Goal: Information Seeking & Learning: Learn about a topic

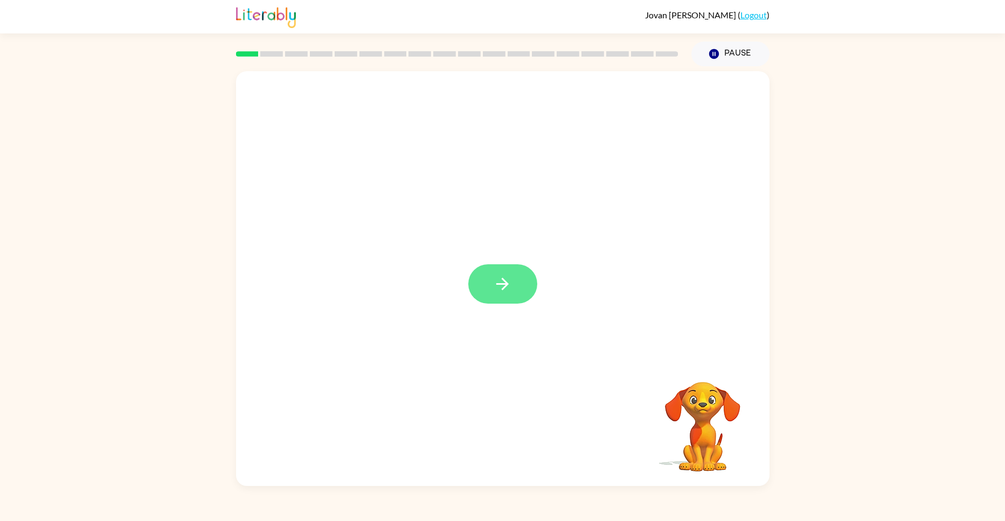
click at [536, 277] on button "button" at bounding box center [502, 283] width 69 height 39
click at [501, 307] on div at bounding box center [502, 278] width 533 height 414
click at [341, 176] on div at bounding box center [503, 155] width 512 height 124
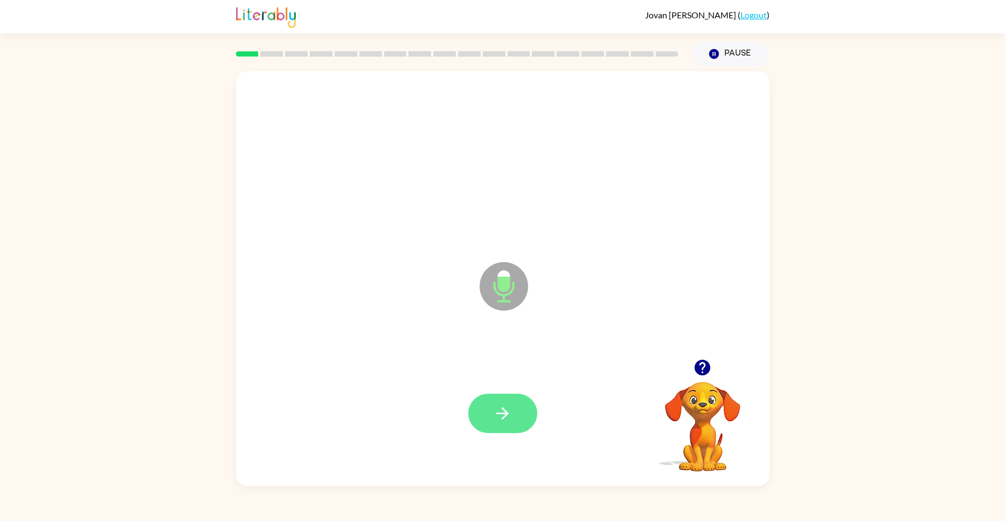
click at [525, 404] on button "button" at bounding box center [502, 412] width 69 height 39
click at [530, 407] on button "button" at bounding box center [502, 412] width 69 height 39
click at [496, 410] on icon "button" at bounding box center [502, 413] width 19 height 19
click at [517, 416] on button "button" at bounding box center [502, 412] width 69 height 39
click at [531, 402] on button "button" at bounding box center [502, 412] width 69 height 39
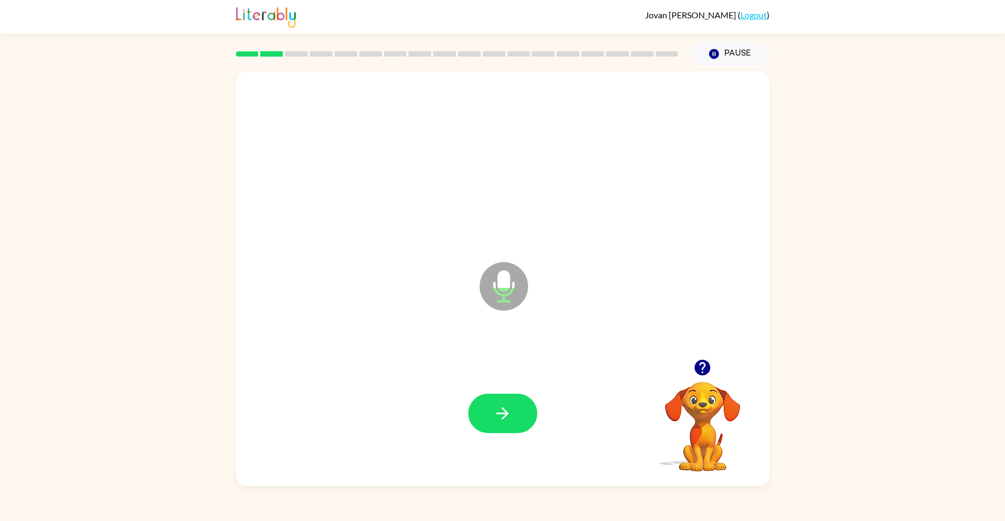
click at [528, 430] on div at bounding box center [502, 412] width 69 height 39
click at [519, 429] on button "button" at bounding box center [502, 412] width 69 height 39
click at [532, 404] on button "button" at bounding box center [502, 412] width 69 height 39
click at [516, 396] on button "button" at bounding box center [502, 412] width 69 height 39
click at [530, 447] on div at bounding box center [503, 413] width 512 height 124
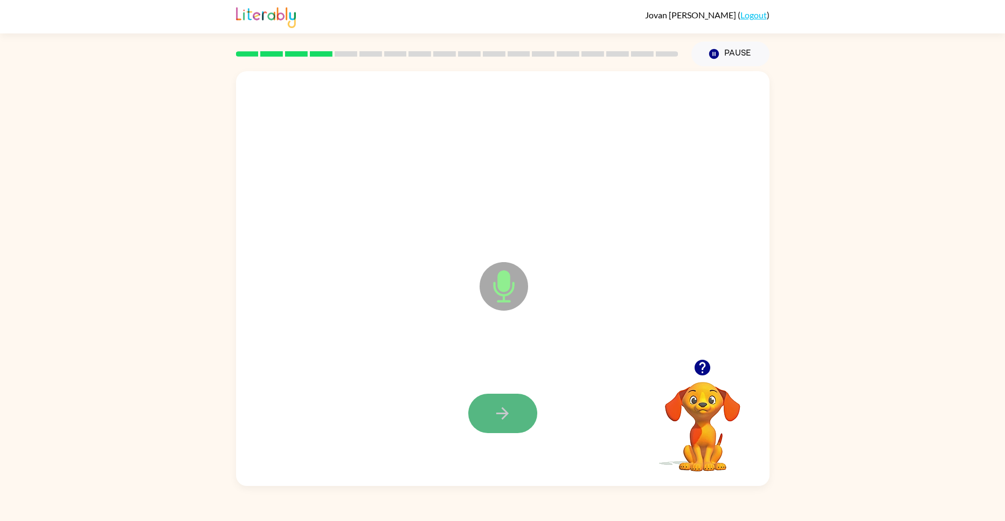
click at [525, 419] on button "button" at bounding box center [502, 412] width 69 height 39
click at [499, 395] on button "button" at bounding box center [502, 412] width 69 height 39
click at [503, 412] on icon "button" at bounding box center [502, 413] width 12 height 12
click at [518, 420] on button "button" at bounding box center [502, 412] width 69 height 39
click at [508, 394] on button "button" at bounding box center [502, 412] width 69 height 39
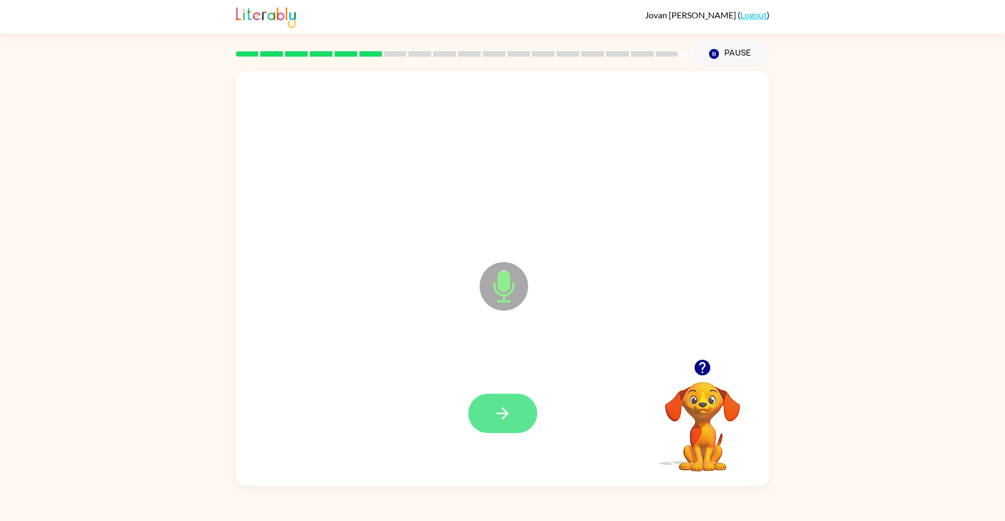
click at [484, 413] on button "button" at bounding box center [502, 412] width 69 height 39
click at [510, 426] on button "button" at bounding box center [502, 412] width 69 height 39
click at [533, 404] on button "button" at bounding box center [502, 412] width 69 height 39
click at [524, 405] on button "button" at bounding box center [502, 412] width 69 height 39
click at [526, 422] on button "button" at bounding box center [502, 412] width 69 height 39
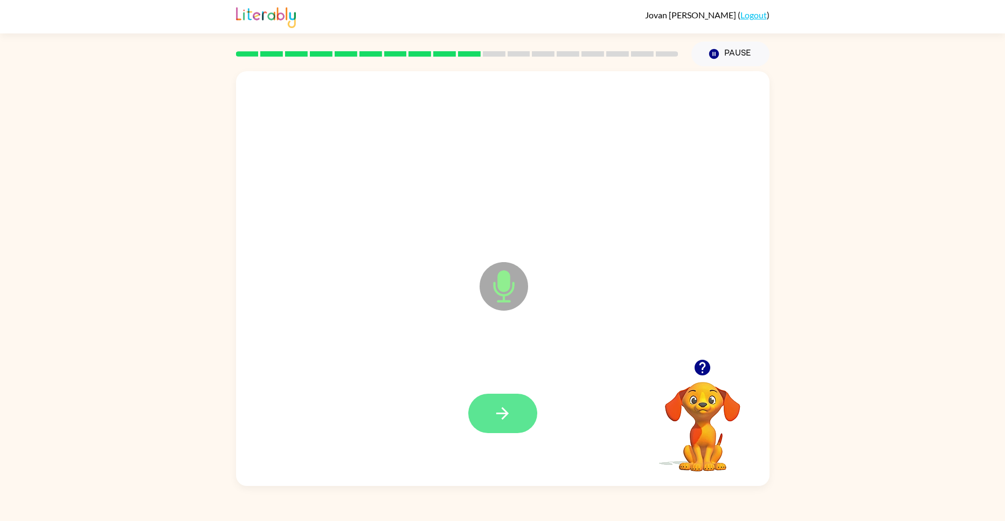
click at [500, 429] on button "button" at bounding box center [502, 412] width 69 height 39
click at [519, 415] on button "button" at bounding box center [502, 412] width 69 height 39
click at [504, 429] on button "button" at bounding box center [502, 412] width 69 height 39
click at [498, 412] on icon "button" at bounding box center [502, 413] width 12 height 12
click at [509, 403] on button "button" at bounding box center [502, 412] width 69 height 39
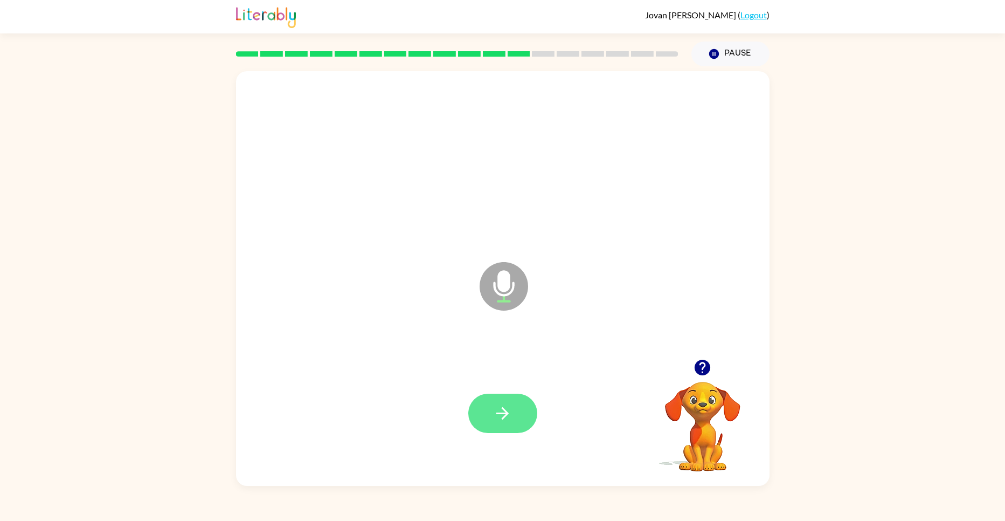
click at [523, 429] on button "button" at bounding box center [502, 412] width 69 height 39
click at [503, 426] on button "button" at bounding box center [502, 412] width 69 height 39
click at [509, 413] on icon "button" at bounding box center [502, 413] width 19 height 19
click at [500, 418] on icon "button" at bounding box center [502, 413] width 19 height 19
click at [513, 431] on button "button" at bounding box center [502, 412] width 69 height 39
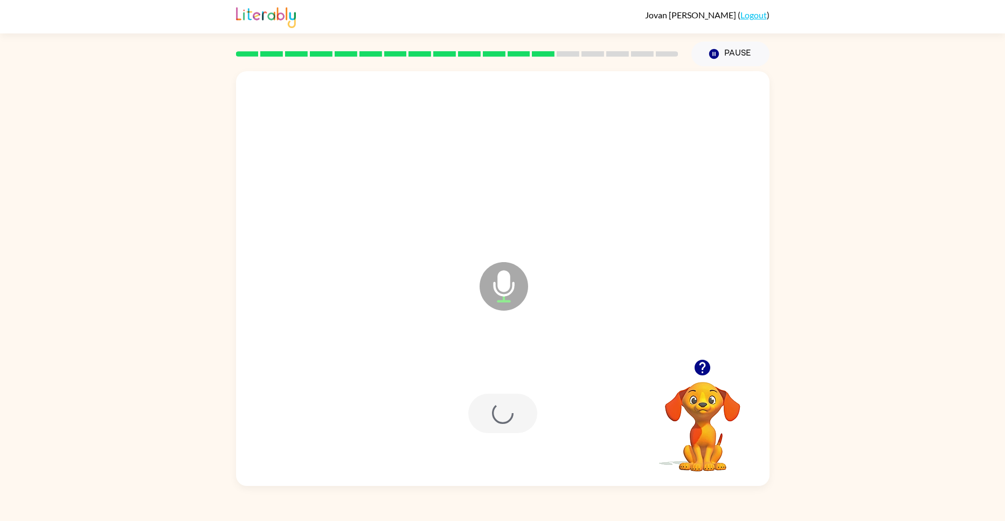
click at [518, 439] on div at bounding box center [503, 413] width 512 height 124
click at [517, 401] on button "button" at bounding box center [502, 412] width 69 height 39
click at [515, 381] on div at bounding box center [503, 413] width 512 height 124
click at [510, 411] on icon "button" at bounding box center [502, 413] width 19 height 19
click at [504, 416] on icon "button" at bounding box center [502, 413] width 12 height 12
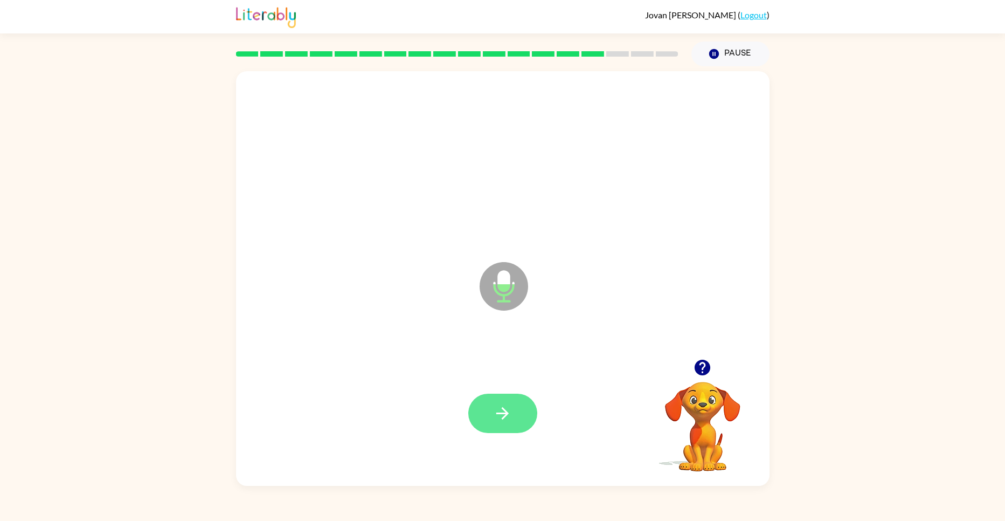
click at [504, 411] on icon "button" at bounding box center [502, 413] width 19 height 19
click at [501, 414] on icon "button" at bounding box center [502, 413] width 19 height 19
click at [531, 430] on div at bounding box center [502, 412] width 69 height 39
click at [496, 443] on div at bounding box center [503, 413] width 512 height 124
click at [516, 411] on button "button" at bounding box center [502, 412] width 69 height 39
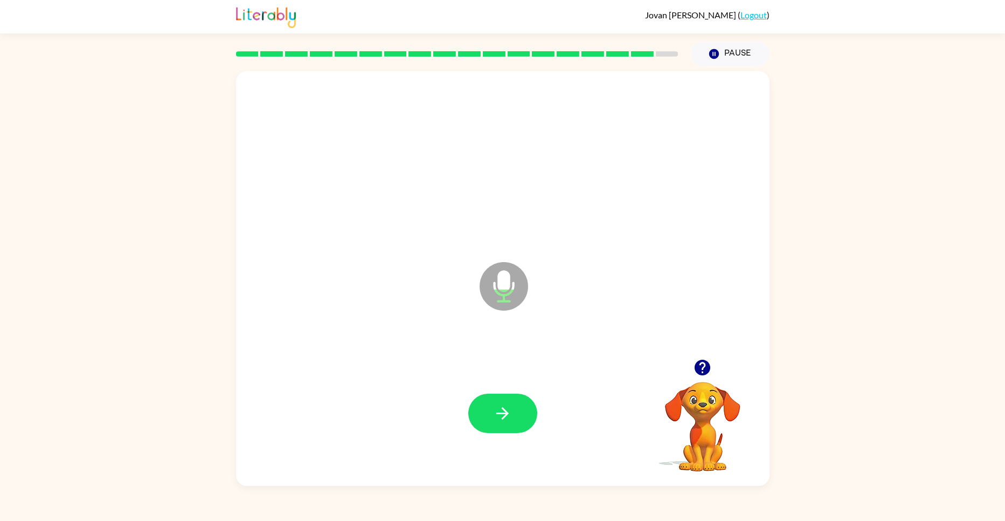
click at [705, 357] on button "button" at bounding box center [702, 366] width 27 height 27
click at [529, 416] on button "button" at bounding box center [502, 412] width 69 height 39
click at [520, 412] on button "button" at bounding box center [502, 412] width 69 height 39
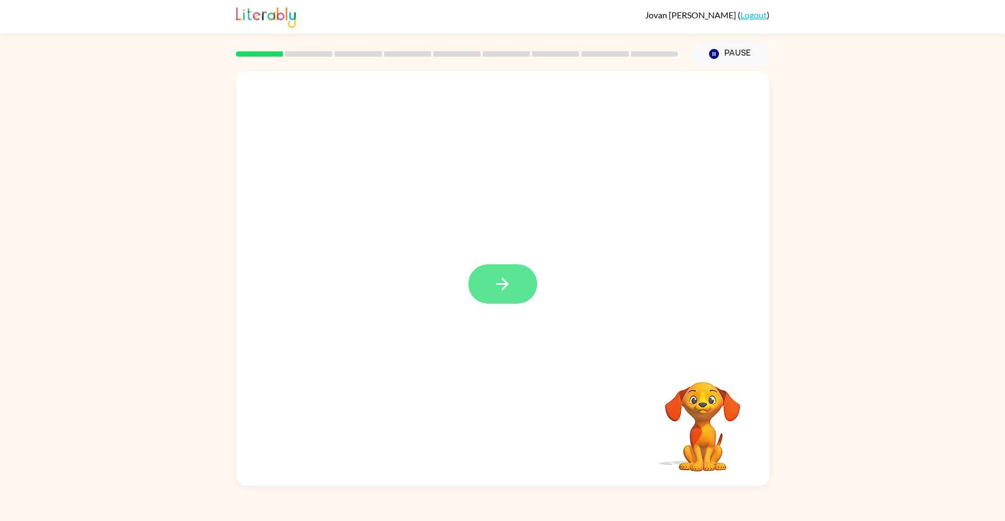
click at [520, 281] on button "button" at bounding box center [502, 283] width 69 height 39
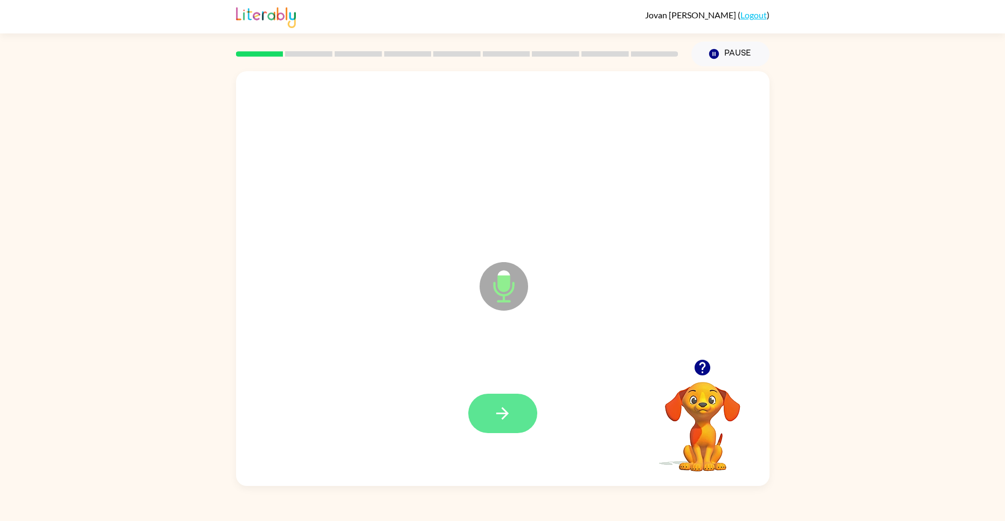
click at [504, 432] on button "button" at bounding box center [502, 412] width 69 height 39
click at [504, 424] on button "button" at bounding box center [502, 412] width 69 height 39
click at [531, 414] on button "button" at bounding box center [502, 412] width 69 height 39
click at [493, 394] on button "button" at bounding box center [502, 412] width 69 height 39
click at [501, 415] on icon "button" at bounding box center [502, 413] width 19 height 19
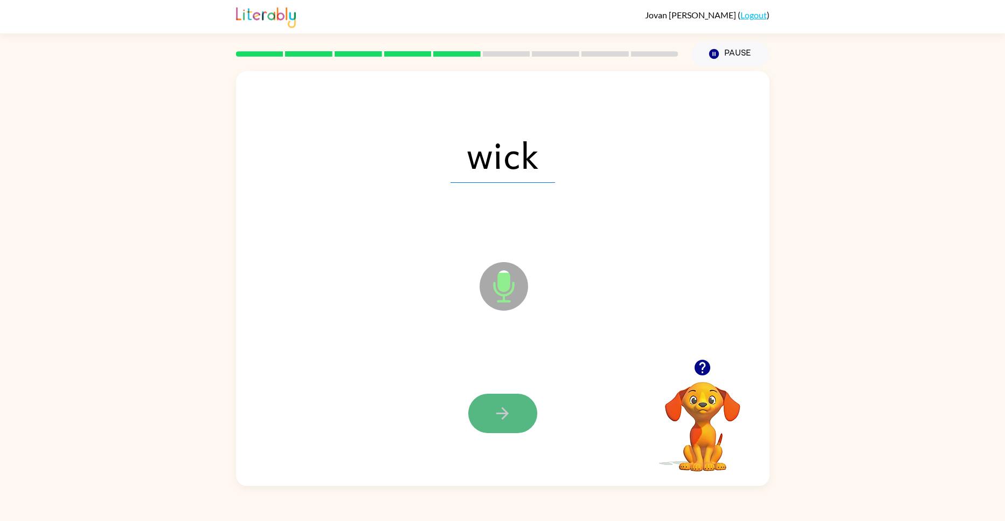
click at [518, 412] on button "button" at bounding box center [502, 412] width 69 height 39
click at [493, 415] on button "button" at bounding box center [502, 412] width 69 height 39
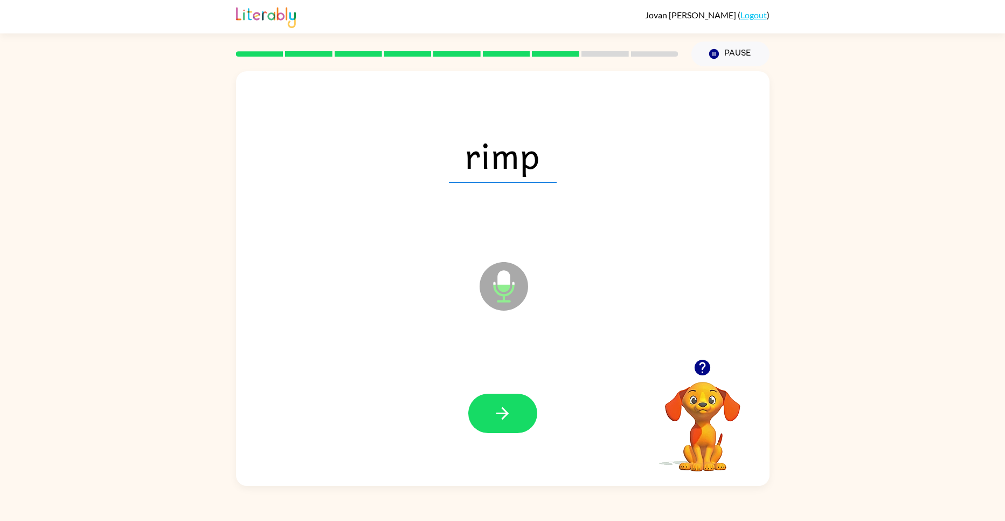
click at [547, 434] on div at bounding box center [503, 413] width 512 height 124
click at [498, 417] on icon "button" at bounding box center [502, 413] width 19 height 19
click at [496, 425] on button "button" at bounding box center [502, 412] width 69 height 39
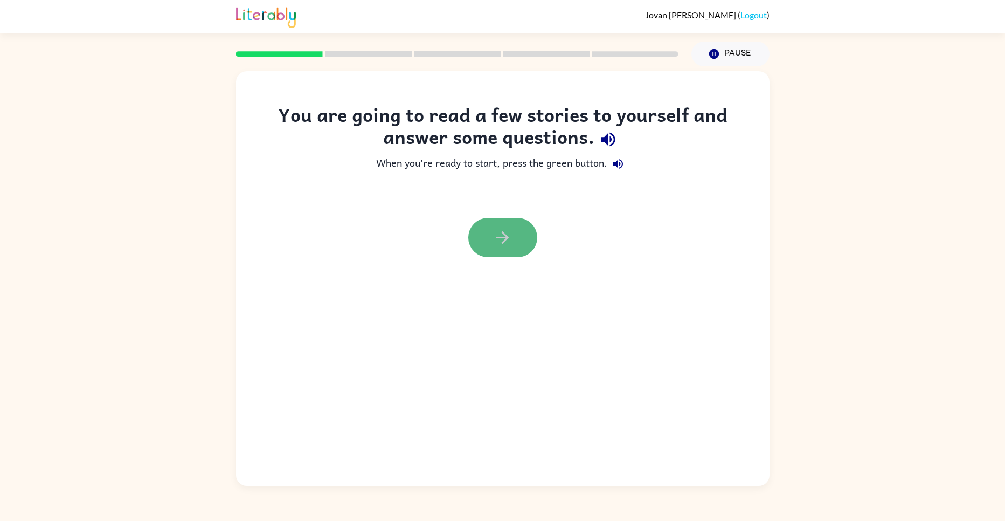
click at [505, 240] on icon "button" at bounding box center [502, 237] width 12 height 12
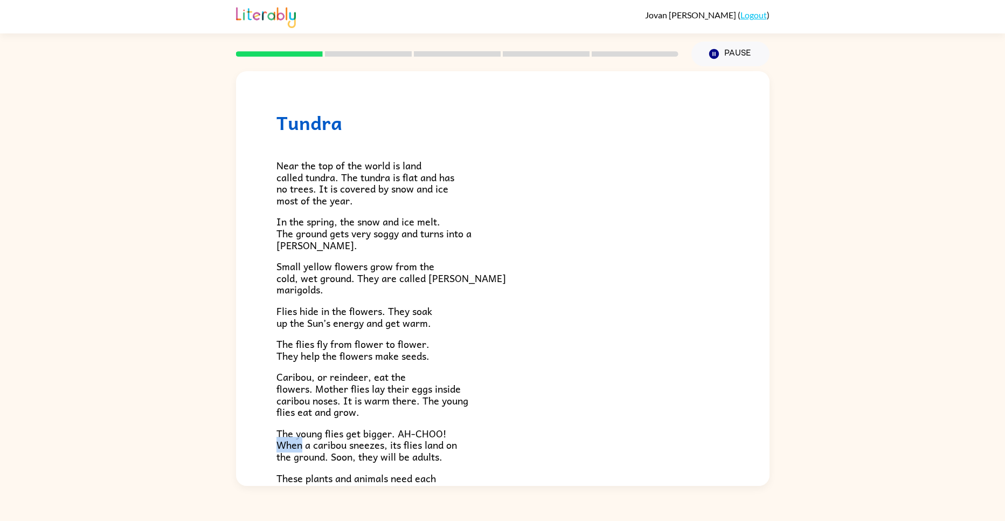
click at [457, 402] on span "Caribou, or reindeer, eat the flowers. Mother flies lay their eggs inside carib…" at bounding box center [372, 394] width 192 height 51
click at [494, 417] on p "Caribou, or reindeer, eat the flowers. Mother flies lay their eggs inside carib…" at bounding box center [502, 394] width 453 height 46
click at [365, 485] on span "These plants and animals need each other. Can you think of others who do?" at bounding box center [362, 483] width 173 height 27
click at [671, 460] on p "The young flies get bigger. AH-CHOO! When a caribou sneezes, its flies land on …" at bounding box center [502, 444] width 453 height 35
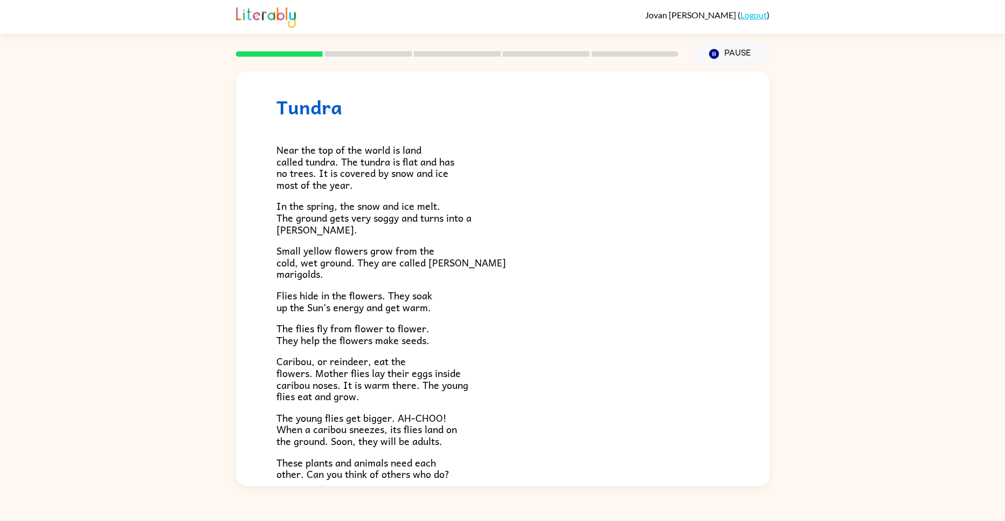
scroll to position [22, 0]
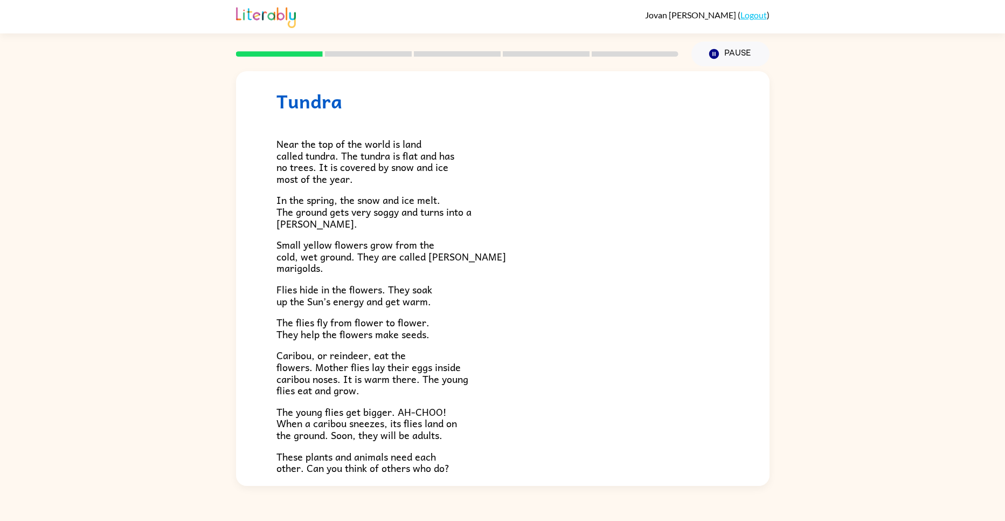
click at [750, 488] on div "Jovan Parsons ( Logout ) Pause Pause Tundra Near the top of the world is land c…" at bounding box center [502, 260] width 1005 height 521
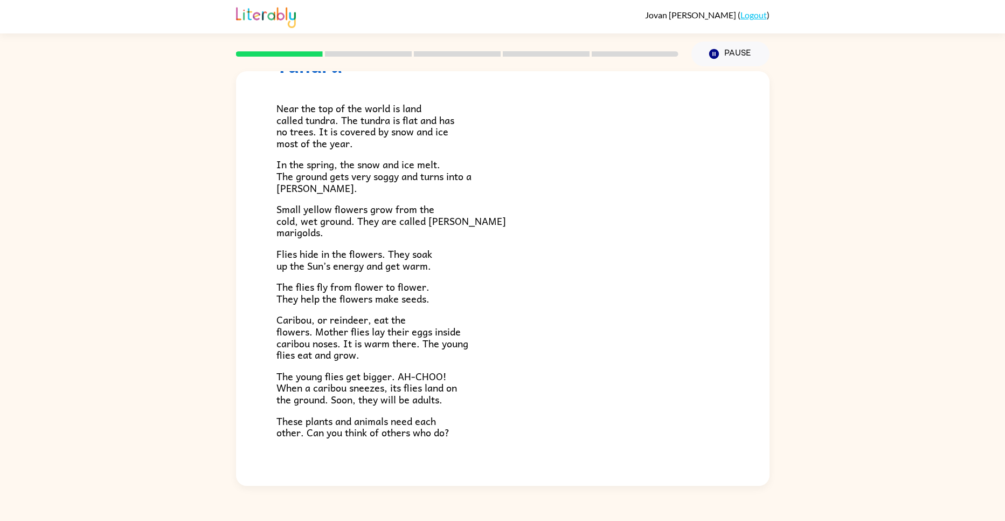
scroll to position [65, 0]
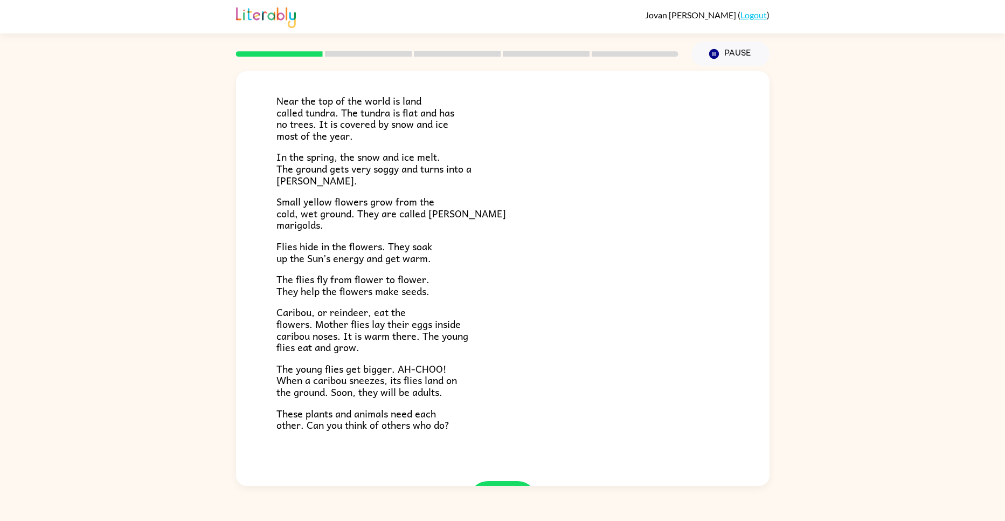
click at [762, 488] on div "Jovan Parsons ( Logout ) Pause Pause Tundra Near the top of the world is land c…" at bounding box center [502, 260] width 1005 height 521
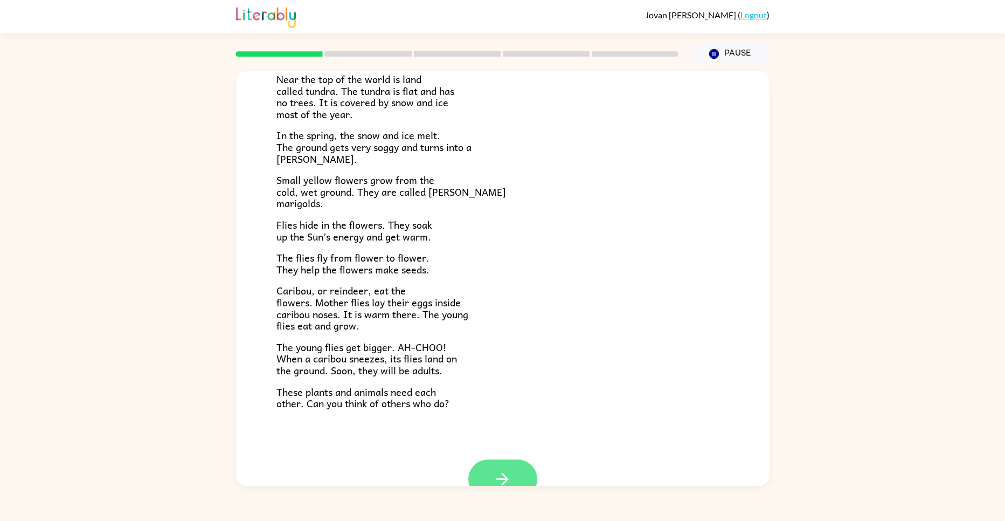
click at [523, 481] on button "button" at bounding box center [502, 478] width 69 height 39
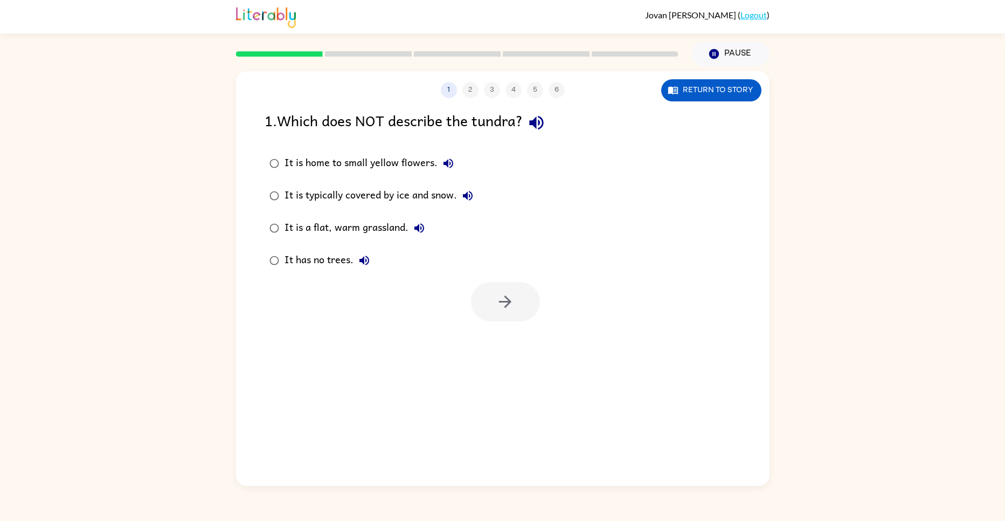
scroll to position [0, 0]
click at [505, 297] on icon "button" at bounding box center [505, 301] width 12 height 12
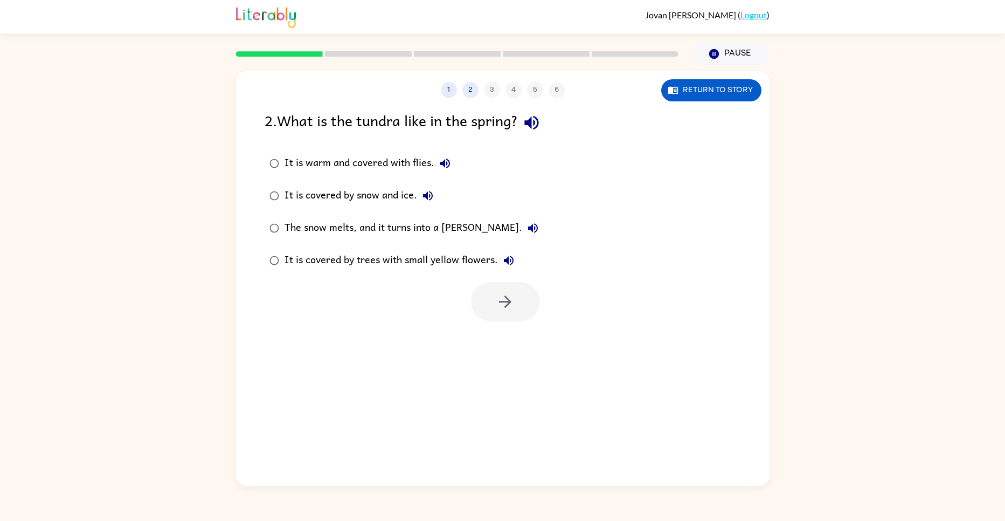
click at [435, 159] on button "It is warm and covered with flies." at bounding box center [445, 163] width 22 height 22
click at [445, 163] on icon "button" at bounding box center [445, 163] width 13 height 13
click at [501, 307] on icon "button" at bounding box center [505, 301] width 19 height 19
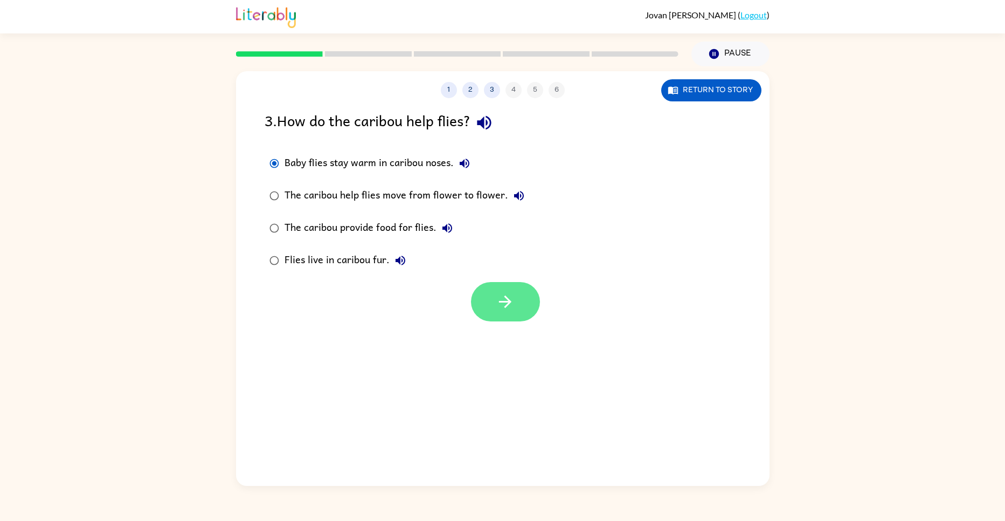
click at [522, 320] on button "button" at bounding box center [505, 301] width 69 height 39
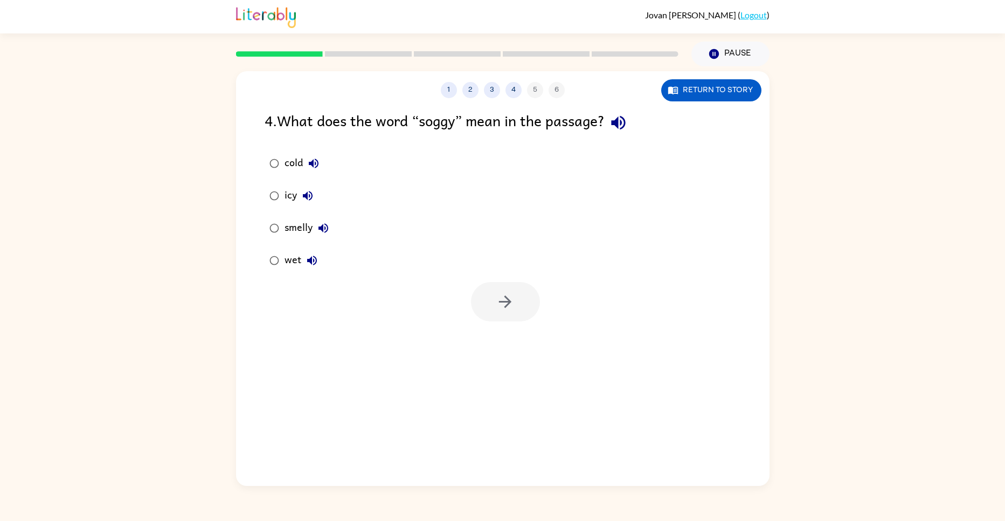
click at [314, 266] on icon "button" at bounding box center [312, 260] width 13 height 13
click at [529, 313] on button "button" at bounding box center [505, 301] width 69 height 39
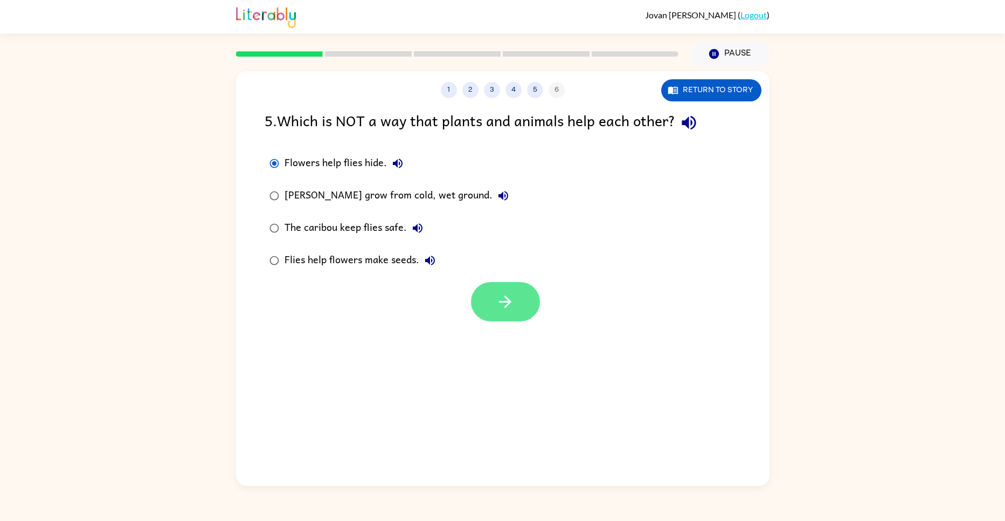
click at [494, 309] on button "button" at bounding box center [505, 301] width 69 height 39
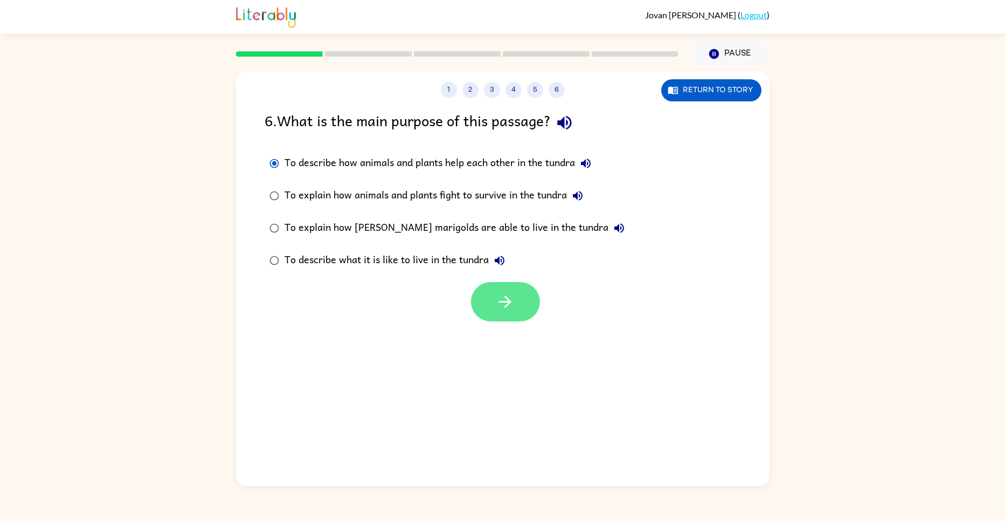
click at [522, 295] on button "button" at bounding box center [505, 301] width 69 height 39
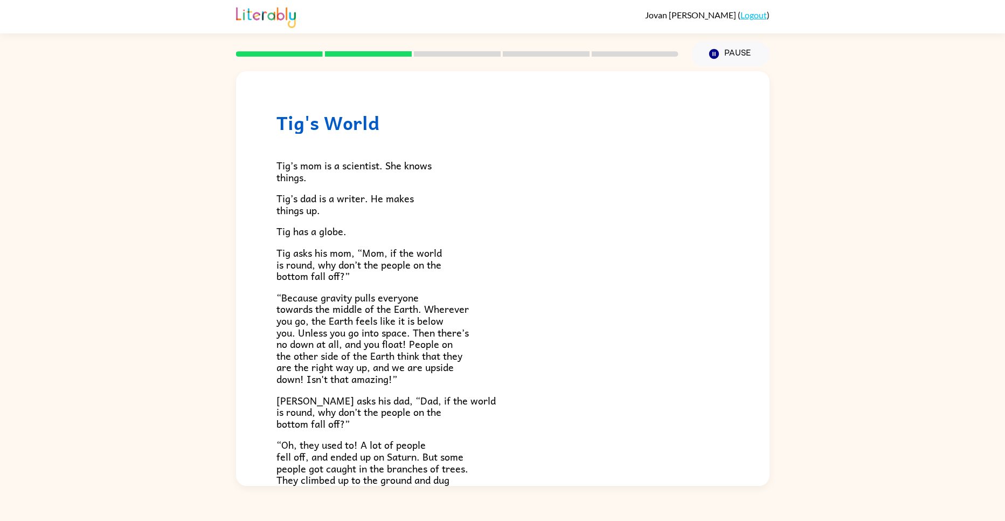
click at [289, 349] on span "“Because gravity pulls everyone towards the middle of the Earth. Wherever you g…" at bounding box center [372, 337] width 192 height 97
click at [392, 434] on div "Tig’s mom is a scientist. She knows things. Tig’s dad is a writer. He makes thi…" at bounding box center [502, 360] width 453 height 453
click at [768, 488] on div "Jovan Parsons ( Logout ) Pause Pause Tig's World Tig’s mom is a scientist. She …" at bounding box center [502, 260] width 1005 height 521
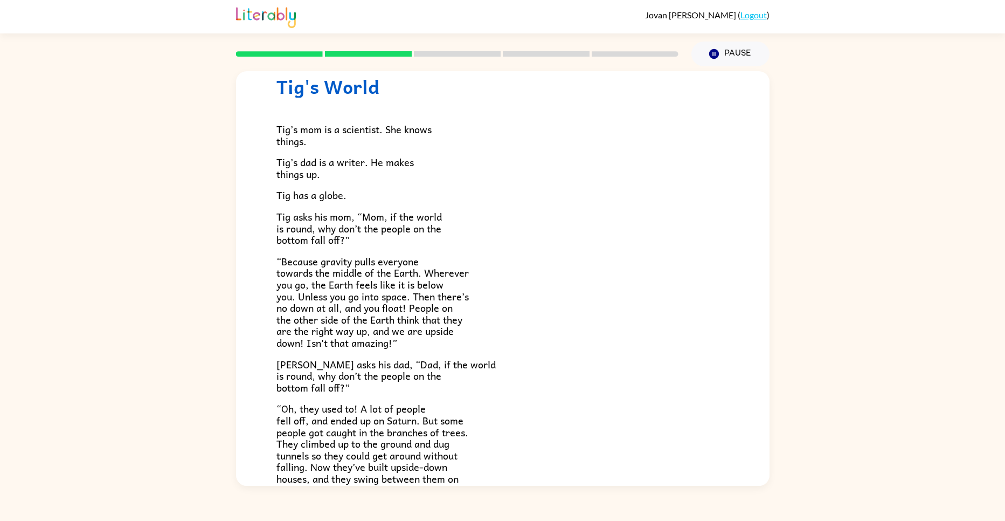
scroll to position [43, 0]
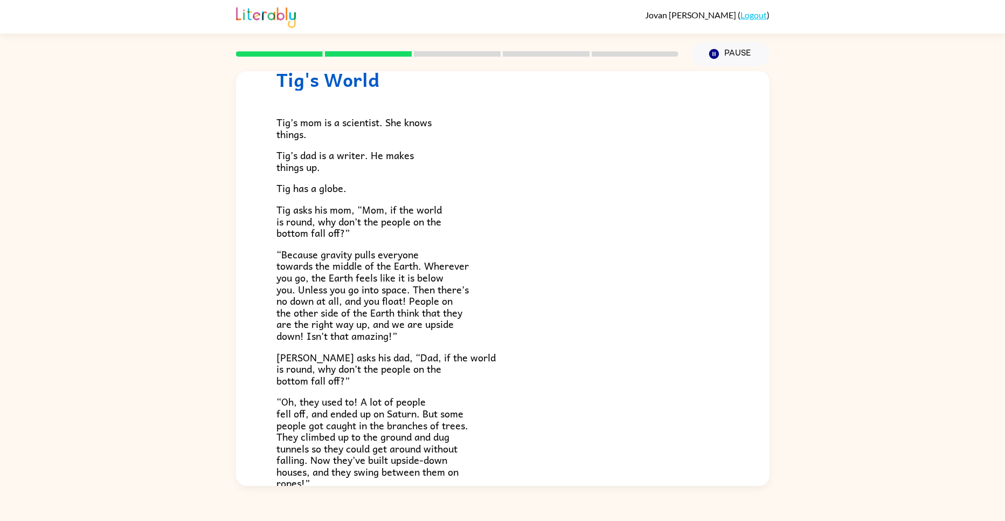
click at [771, 474] on div "Tig's World Tig’s mom is a scientist. She knows things. Tig’s dad is a writer. …" at bounding box center [502, 275] width 1005 height 419
click at [752, 481] on div "Tig's World Tig’s mom is a scientist. She knows things. Tig’s dad is a writer. …" at bounding box center [502, 310] width 533 height 565
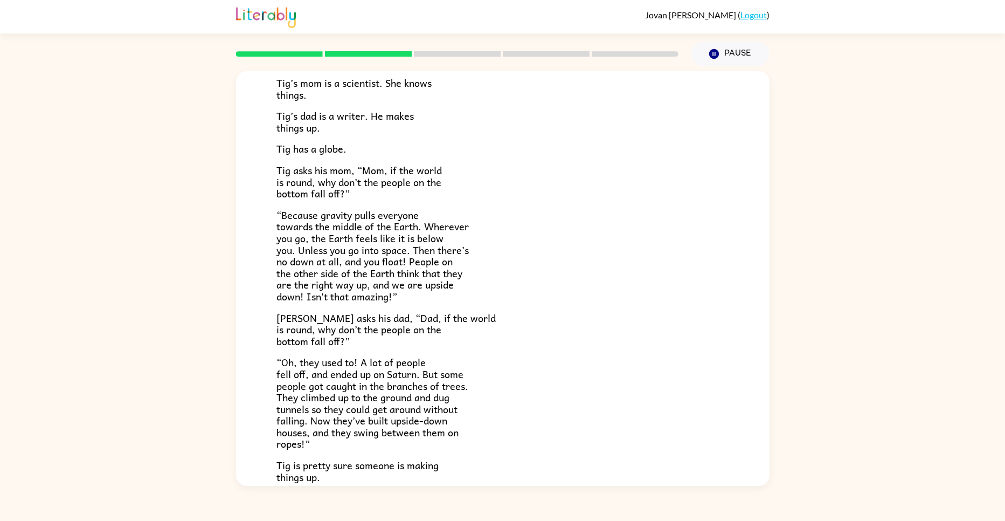
scroll to position [86, 0]
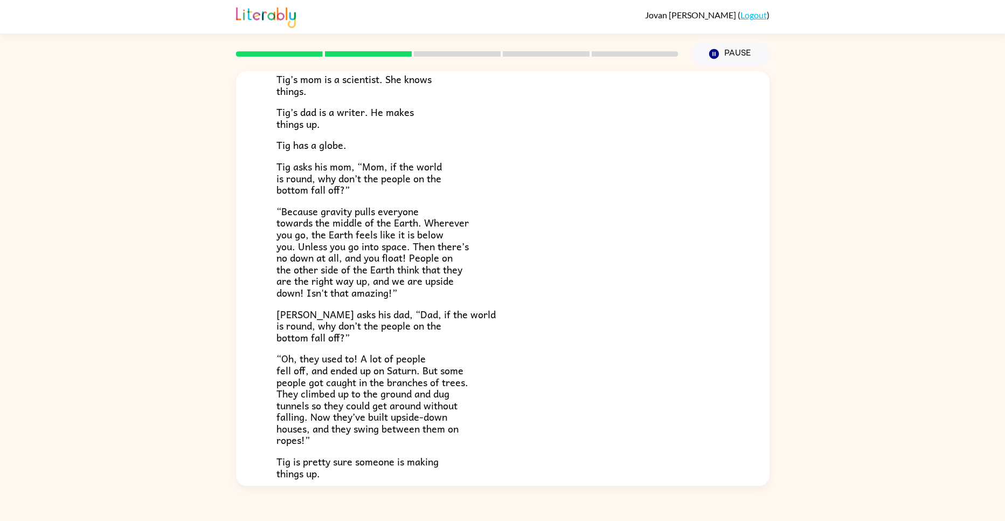
click at [309, 506] on div "Jovan Parsons ( Logout ) Pause Pause Tig's World Tig’s mom is a scientist. She …" at bounding box center [502, 260] width 1005 height 521
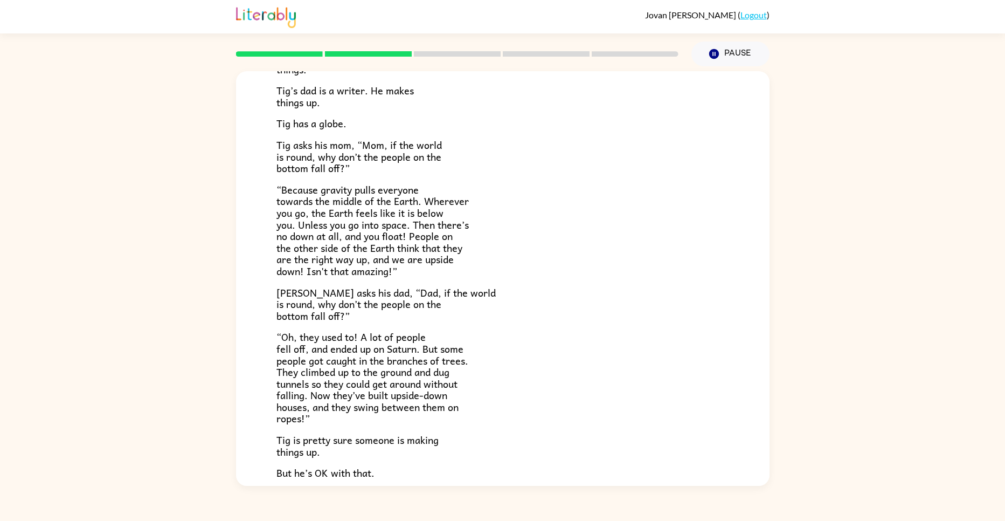
click at [773, 497] on div "Jovan Parsons ( Logout ) Pause Pause Tig's World Tig’s mom is a scientist. She …" at bounding box center [502, 260] width 1005 height 521
click at [757, 478] on div "Tig's World Tig’s mom is a scientist. She knows things. Tig’s dad is a writer. …" at bounding box center [502, 245] width 533 height 565
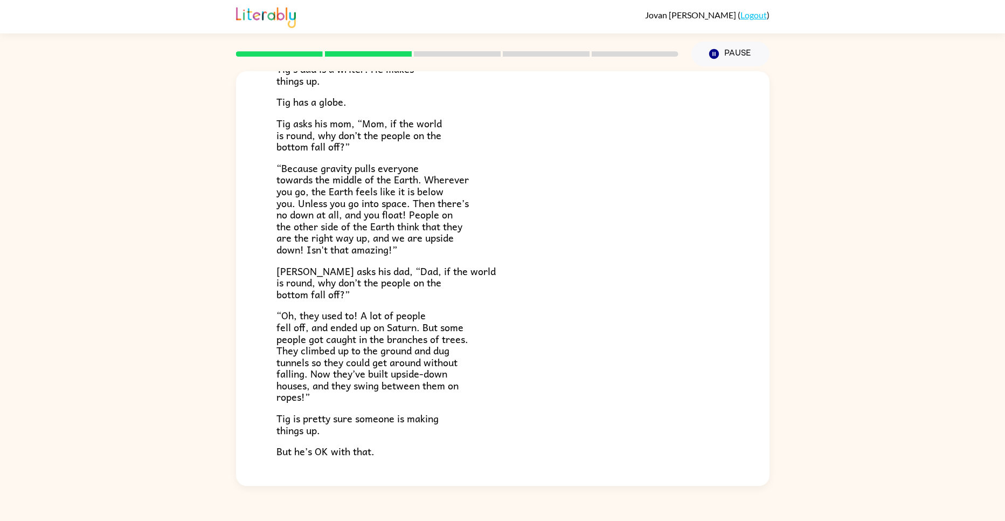
click at [774, 482] on div "Tig's World Tig’s mom is a scientist. She knows things. Tig’s dad is a writer. …" at bounding box center [502, 275] width 1005 height 419
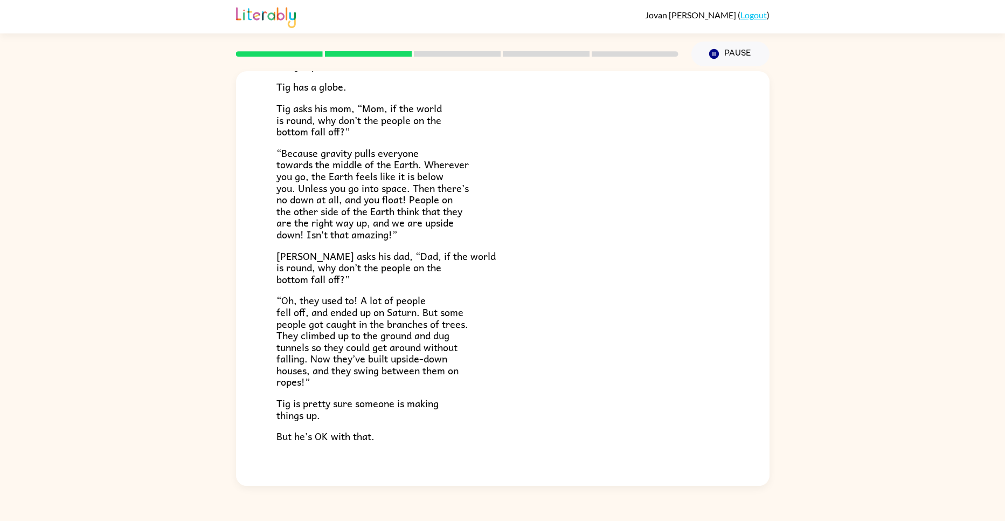
scroll to position [151, 0]
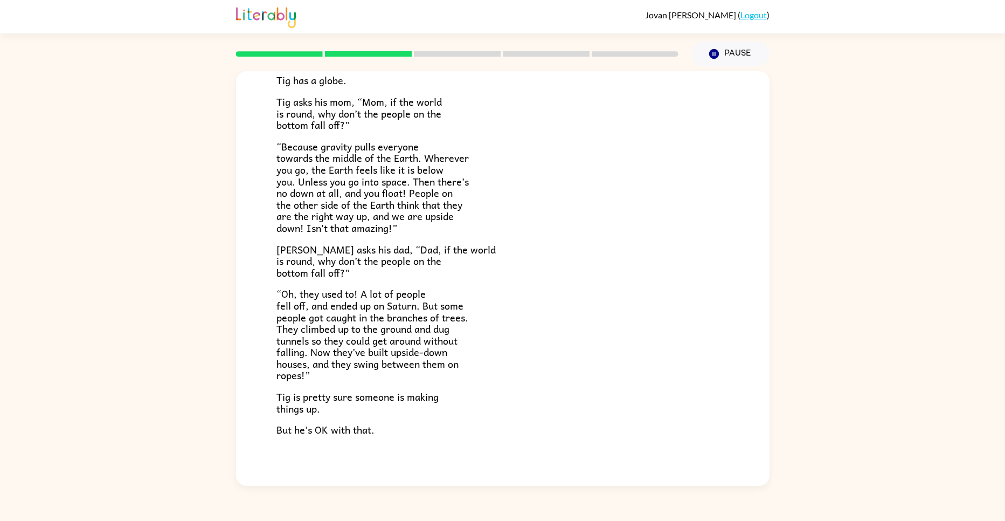
click at [759, 485] on div "Tig's World Tig’s mom is a scientist. She knows things. Tig’s dad is a writer. …" at bounding box center [502, 275] width 1005 height 419
click at [761, 487] on div "Jovan Parsons ( Logout ) Pause Pause Tig's World Tig’s mom is a scientist. She …" at bounding box center [502, 260] width 1005 height 521
click at [761, 485] on div "Tig's World Tig’s mom is a scientist. She knows things. Tig’s dad is a writer. …" at bounding box center [502, 275] width 1005 height 419
click at [763, 485] on div "Tig's World Tig’s mom is a scientist. She knows things. Tig’s dad is a writer. …" at bounding box center [502, 275] width 1005 height 419
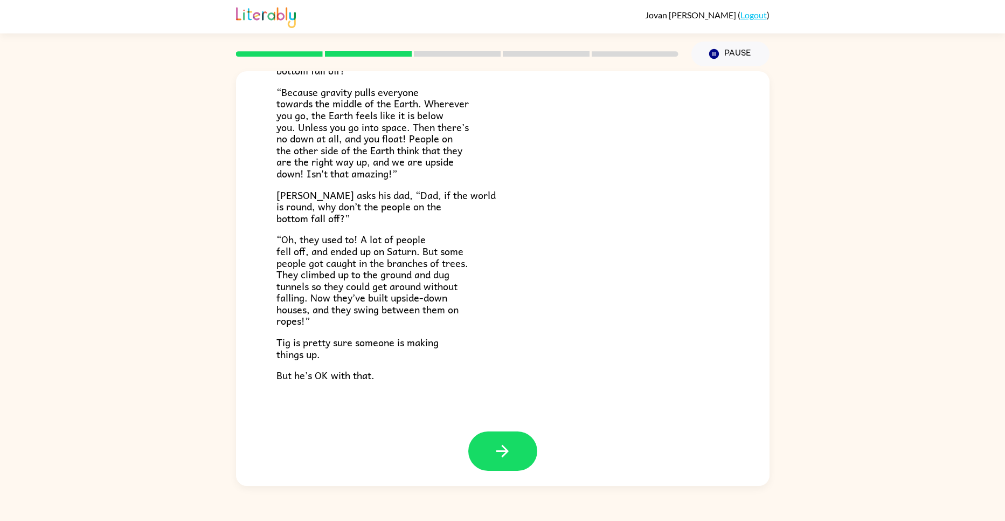
scroll to position [206, 0]
click at [771, 486] on div "Jovan Parsons ( Logout ) Pause Pause Tig's World Tig’s mom is a scientist. She …" at bounding box center [502, 260] width 1005 height 521
click at [765, 485] on div "Tig's World Tig’s mom is a scientist. She knows things. Tig’s dad is a writer. …" at bounding box center [502, 275] width 1005 height 419
click at [766, 487] on div "Jovan Parsons ( Logout ) Pause Pause Tig's World Tig’s mom is a scientist. She …" at bounding box center [502, 260] width 1005 height 521
click at [770, 475] on div "Tig's World Tig’s mom is a scientist. She knows things. Tig’s dad is a writer. …" at bounding box center [502, 275] width 1005 height 419
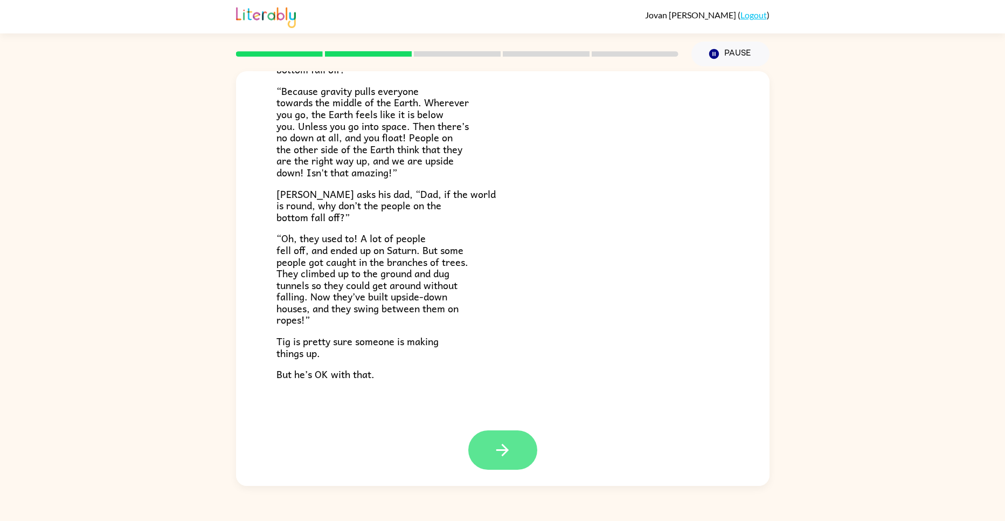
click at [516, 460] on button "button" at bounding box center [502, 449] width 69 height 39
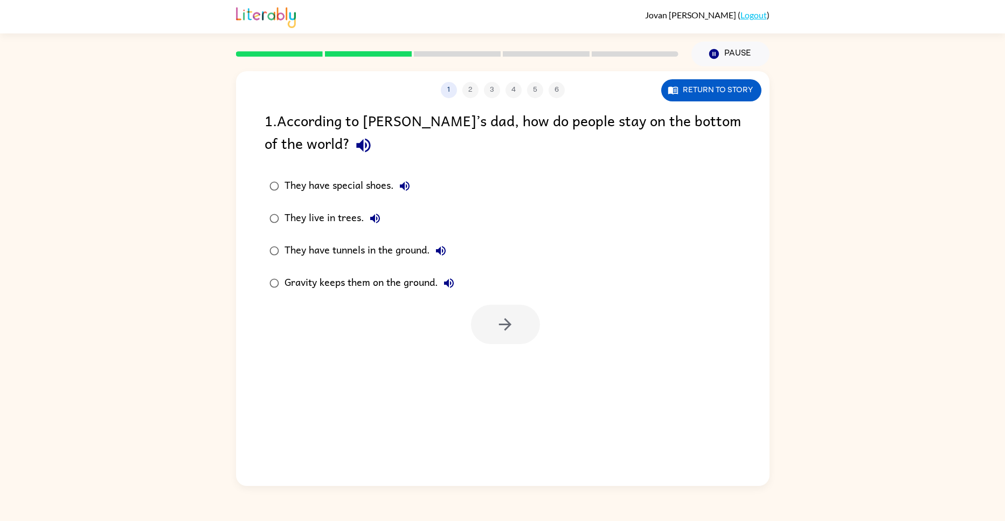
scroll to position [0, 0]
click at [356, 147] on icon "button" at bounding box center [363, 145] width 14 height 14
click at [350, 155] on button "button" at bounding box center [363, 144] width 27 height 27
click at [518, 332] on button "button" at bounding box center [505, 323] width 69 height 39
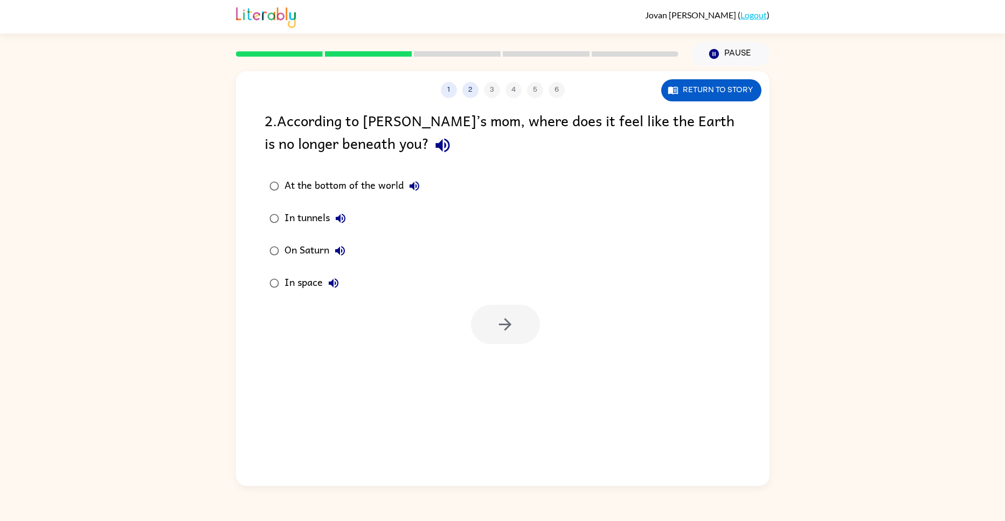
click at [429, 156] on button "button" at bounding box center [442, 144] width 27 height 27
click at [498, 324] on icon "button" at bounding box center [505, 324] width 19 height 19
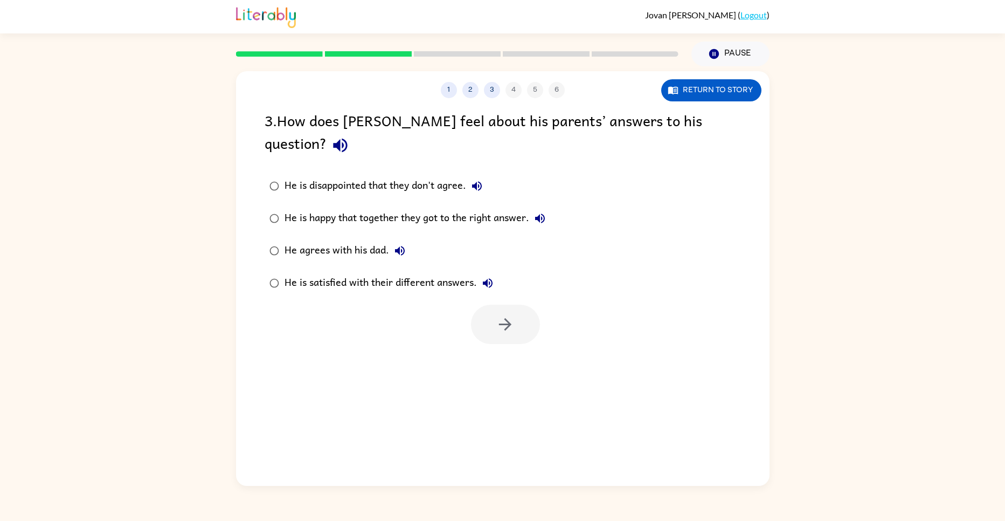
click at [354, 131] on button "button" at bounding box center [340, 144] width 27 height 27
click at [719, 80] on button "Return to story" at bounding box center [711, 90] width 100 height 22
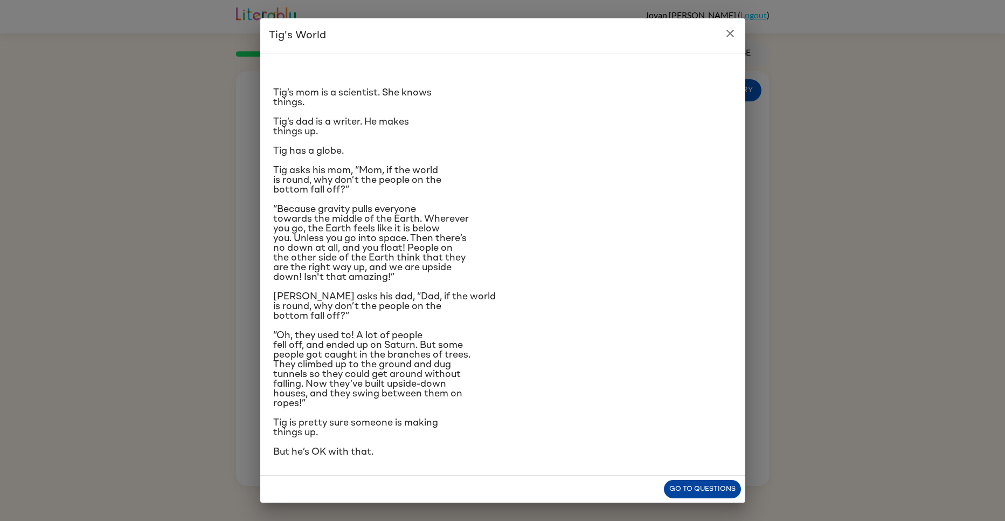
click at [724, 485] on button "Go to questions" at bounding box center [702, 489] width 77 height 19
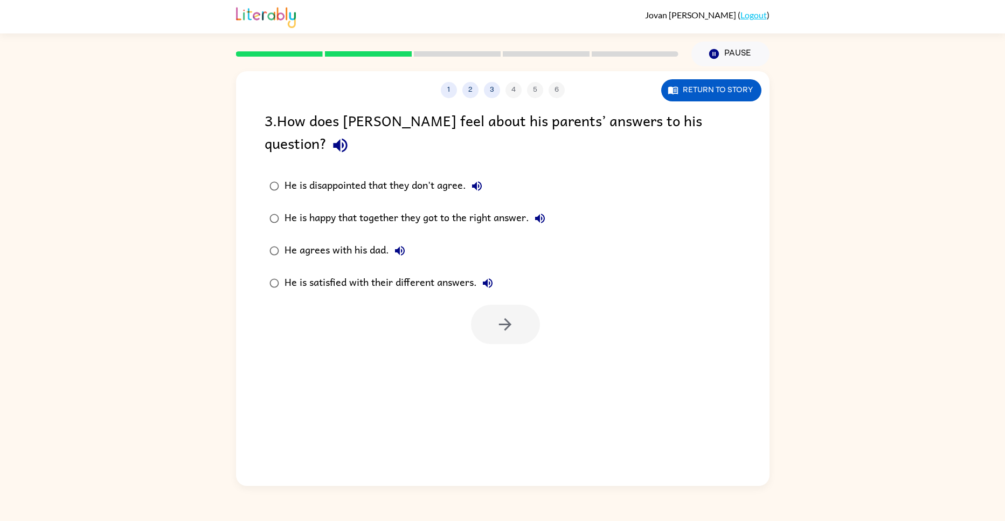
click at [449, 87] on button "1" at bounding box center [449, 90] width 16 height 16
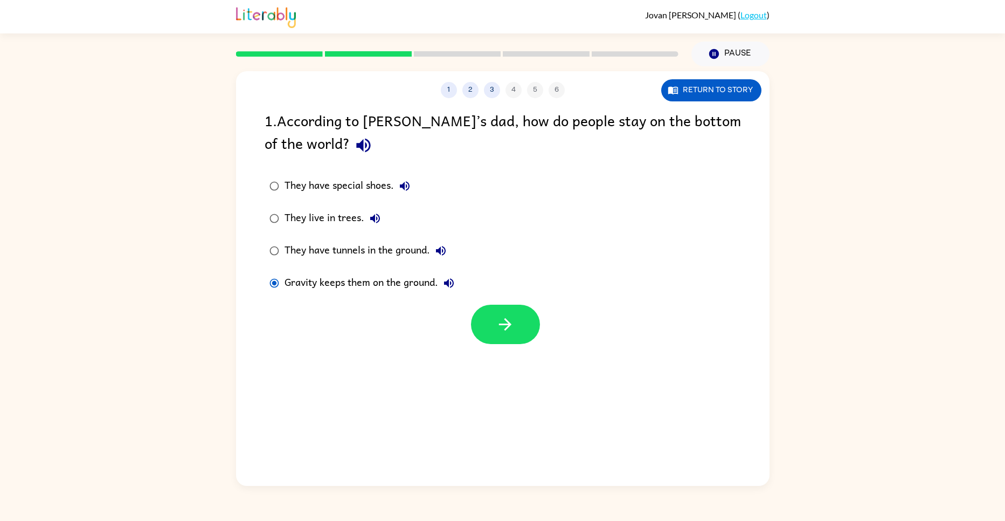
click at [354, 152] on icon "button" at bounding box center [363, 145] width 19 height 19
click at [508, 88] on div "1 2 3 4 5 6" at bounding box center [502, 90] width 533 height 16
click at [492, 89] on button "3" at bounding box center [492, 90] width 16 height 16
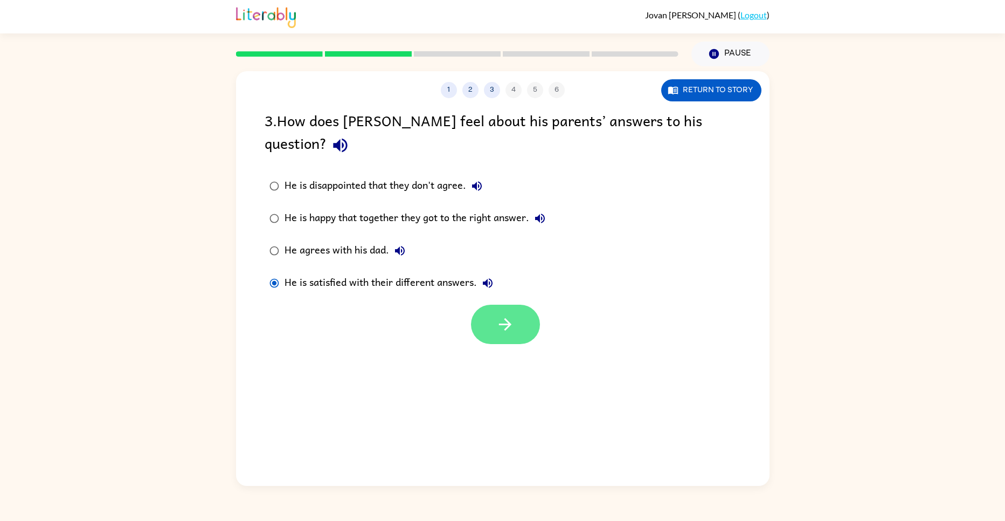
click at [489, 304] on button "button" at bounding box center [505, 323] width 69 height 39
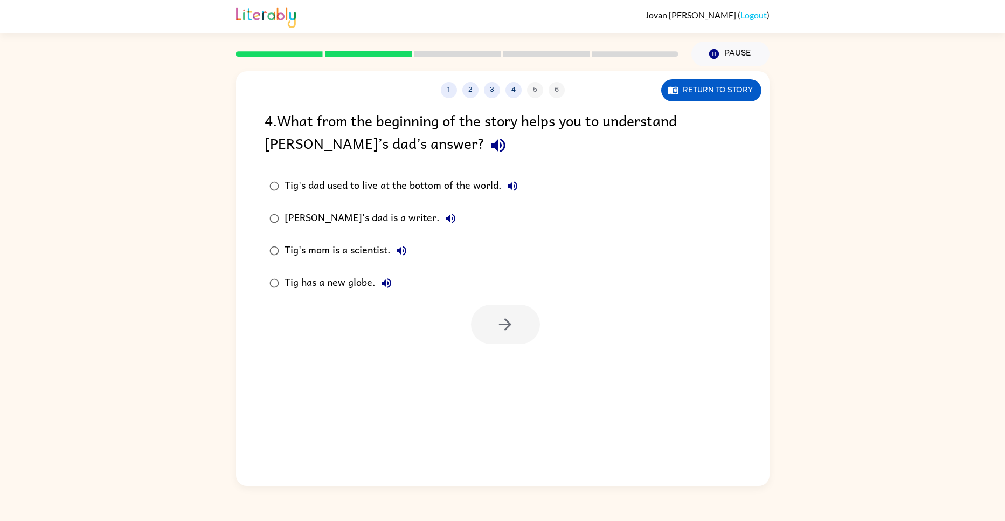
click at [489, 139] on icon "button" at bounding box center [498, 145] width 19 height 19
click at [496, 336] on button "button" at bounding box center [505, 323] width 69 height 39
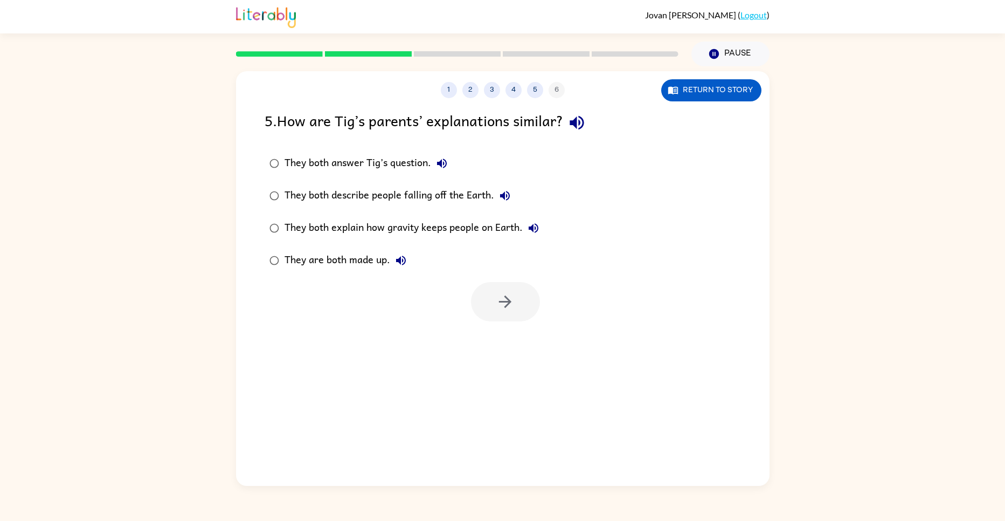
click at [582, 126] on icon "button" at bounding box center [576, 122] width 19 height 19
click at [507, 306] on icon "button" at bounding box center [505, 301] width 19 height 19
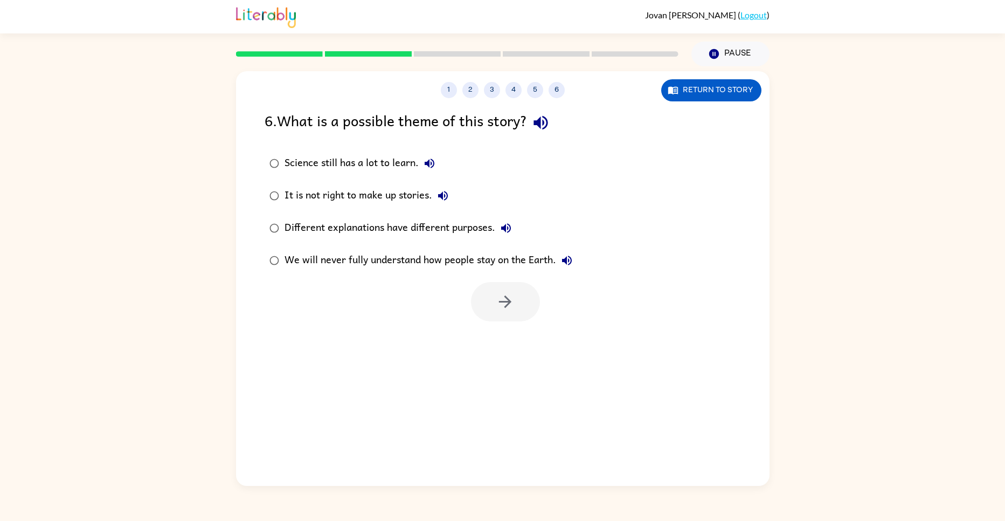
click at [464, 306] on div at bounding box center [502, 298] width 533 height 45
click at [485, 296] on button "button" at bounding box center [505, 301] width 69 height 39
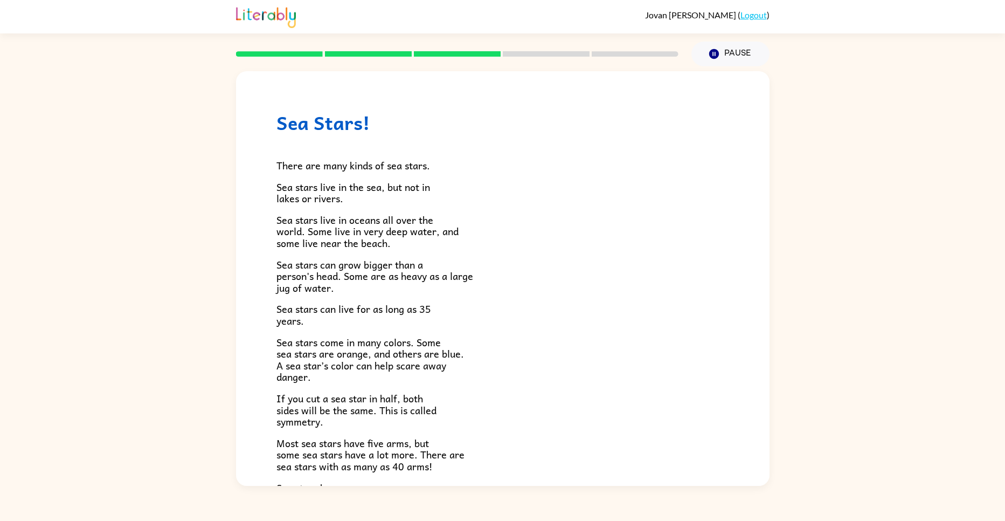
click at [349, 219] on span "Sea stars live in oceans all over the world. Some live in very deep water, and …" at bounding box center [367, 231] width 182 height 39
click at [414, 413] on span "If you cut a sea star in half, both sides will be the same. This is called symm…" at bounding box center [356, 409] width 160 height 39
click at [750, 488] on div "Jovan Parsons ( Logout ) Pause Pause Sea Stars! There are many kinds of sea sta…" at bounding box center [502, 260] width 1005 height 521
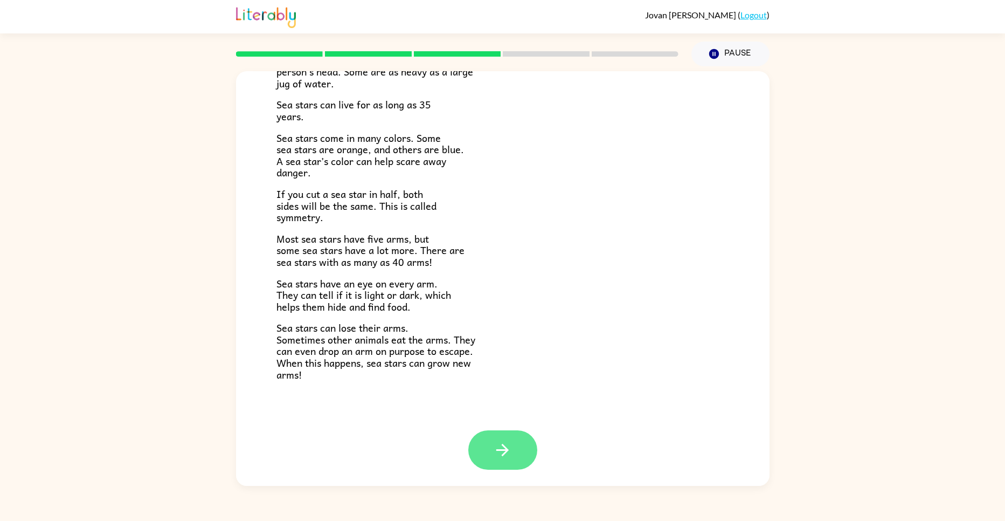
click at [499, 440] on button "button" at bounding box center [502, 449] width 69 height 39
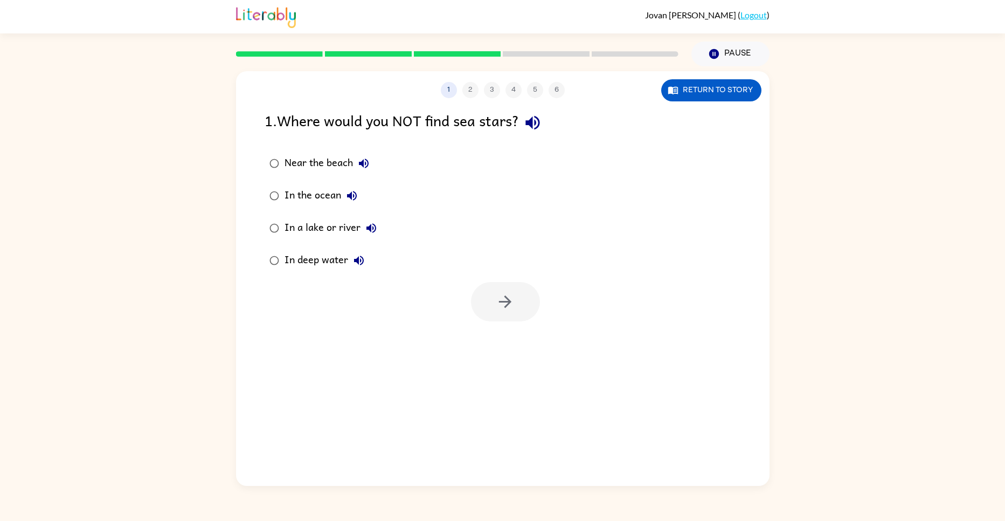
click at [542, 126] on icon "button" at bounding box center [532, 122] width 19 height 19
click at [505, 309] on icon "button" at bounding box center [505, 301] width 19 height 19
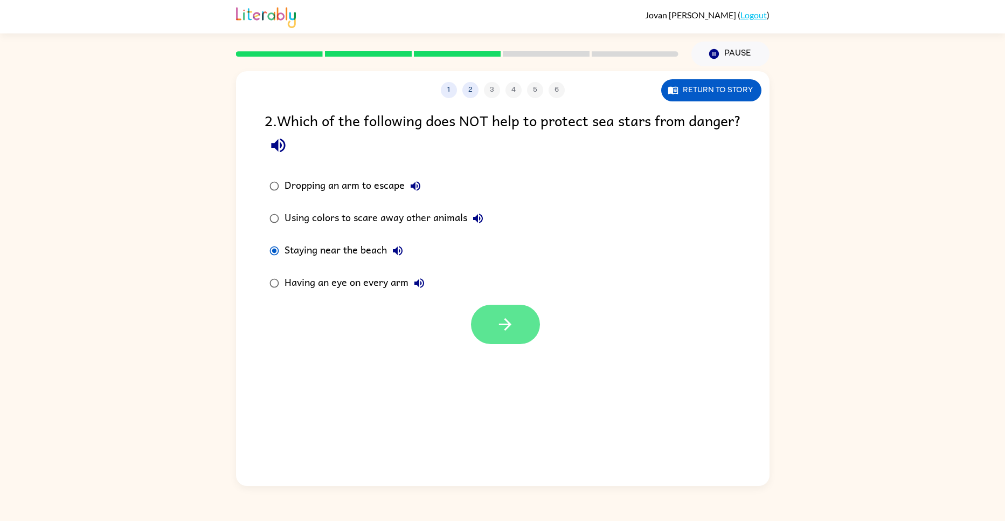
click at [512, 324] on icon "button" at bounding box center [505, 324] width 19 height 19
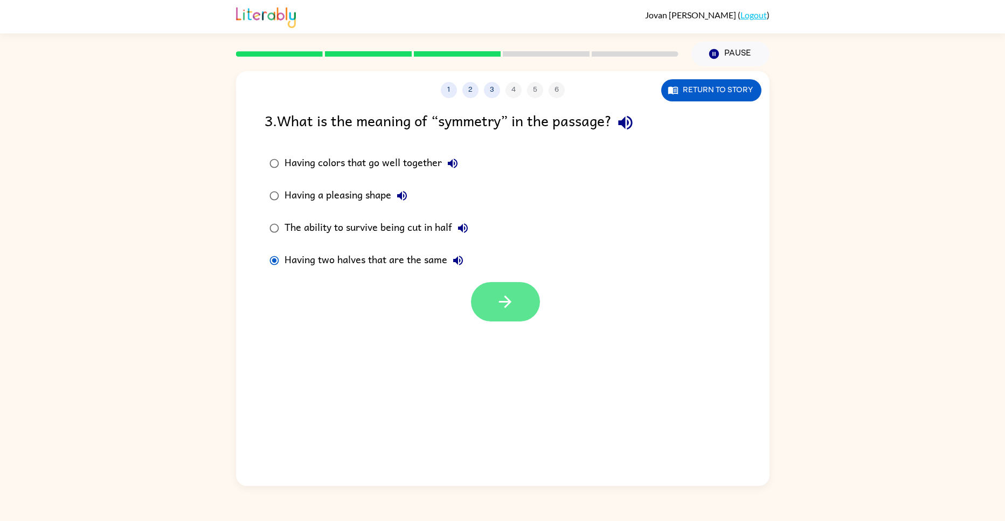
click at [507, 314] on button "button" at bounding box center [505, 301] width 69 height 39
click at [510, 292] on icon "button" at bounding box center [505, 301] width 19 height 19
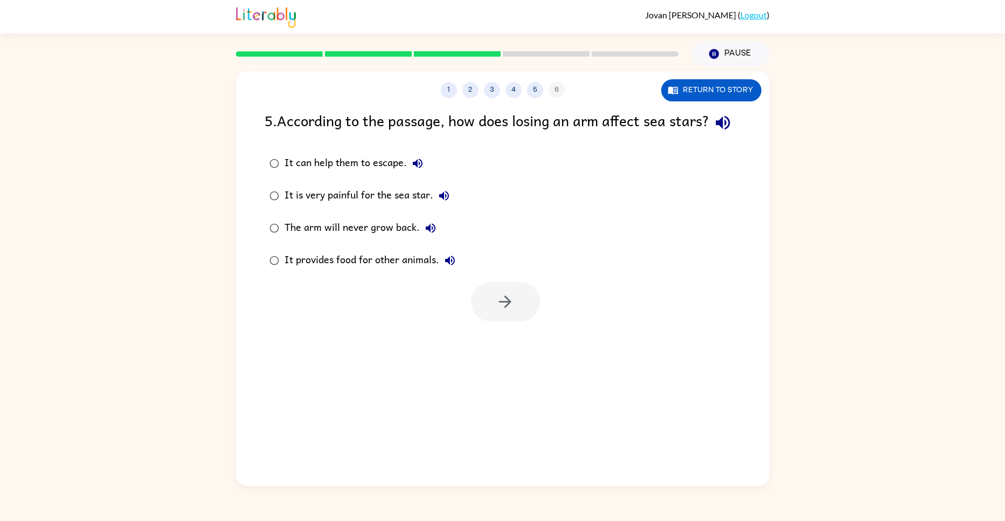
click at [295, 271] on div "It provides food for other animals." at bounding box center [373, 260] width 176 height 22
click at [516, 321] on button "button" at bounding box center [505, 301] width 69 height 39
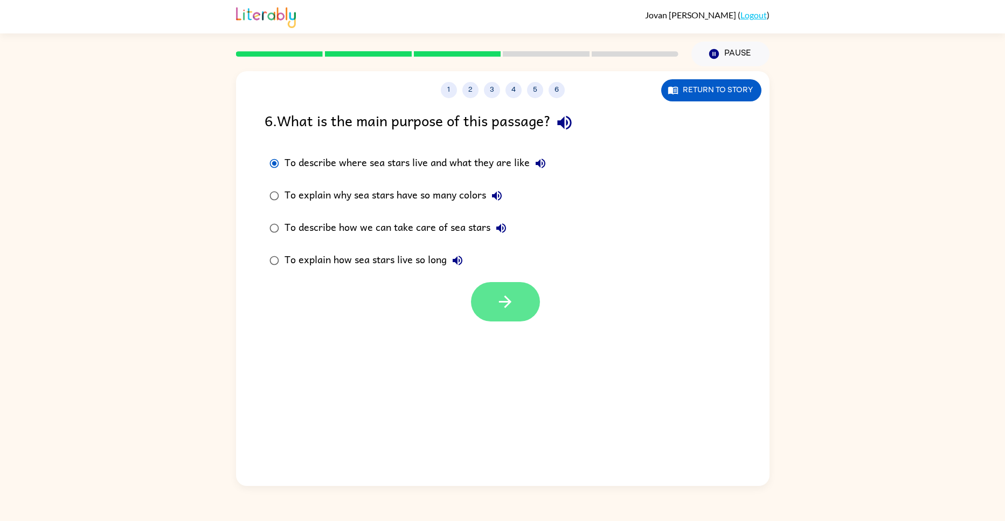
click at [515, 318] on button "button" at bounding box center [505, 301] width 69 height 39
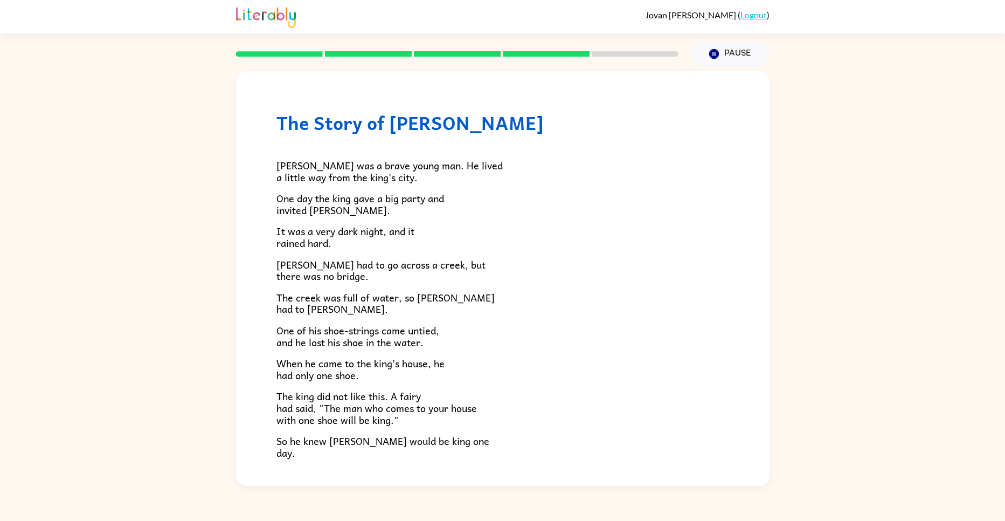
click at [778, 473] on div "The Story of Jason Jason was a brave young man. He lived a little way from the …" at bounding box center [502, 275] width 1005 height 419
click at [777, 467] on div "The Story of Jason Jason was a brave young man. He lived a little way from the …" at bounding box center [502, 275] width 1005 height 419
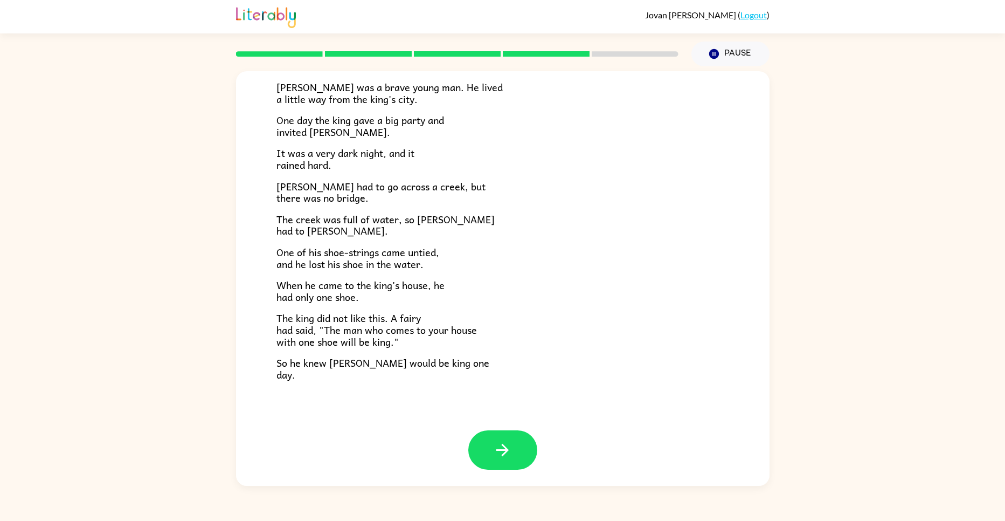
click at [772, 484] on div "The Story of Jason Jason was a brave young man. He lived a little way from the …" at bounding box center [502, 275] width 1005 height 419
click at [517, 446] on button "button" at bounding box center [502, 449] width 69 height 39
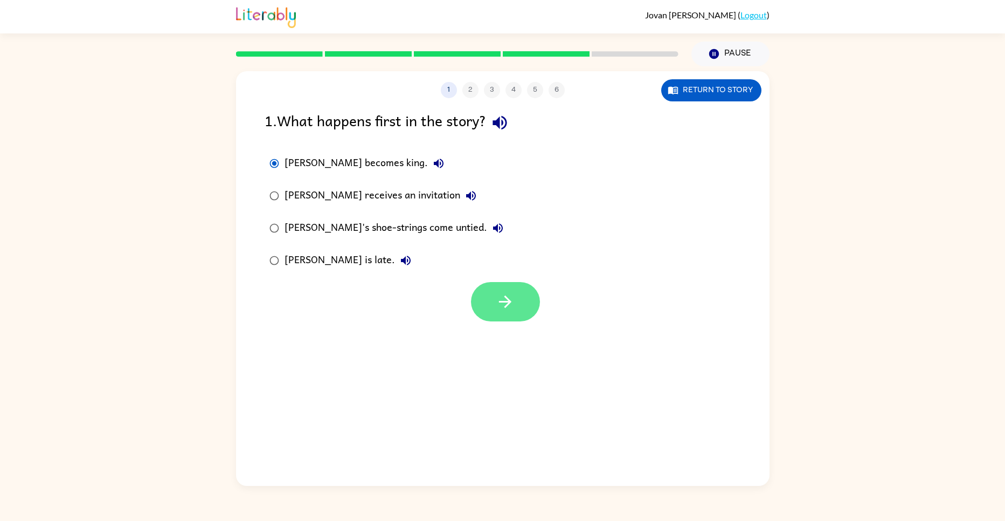
click at [510, 306] on icon "button" at bounding box center [505, 301] width 19 height 19
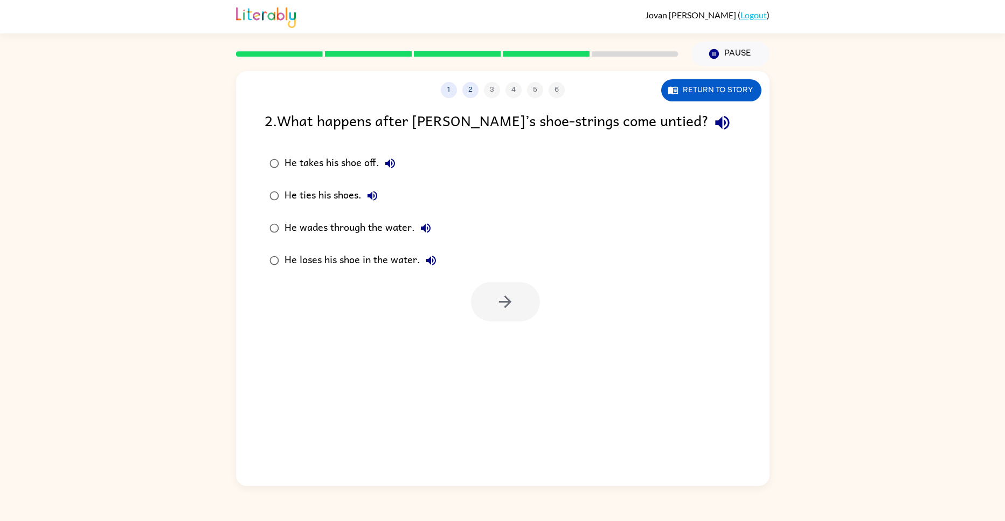
click at [232, 268] on div "1 2 3 4 5 6 Return to story 2 . What happens after Jason’s shoe-strings come un…" at bounding box center [502, 275] width 1005 height 419
click at [512, 311] on icon "button" at bounding box center [505, 301] width 19 height 19
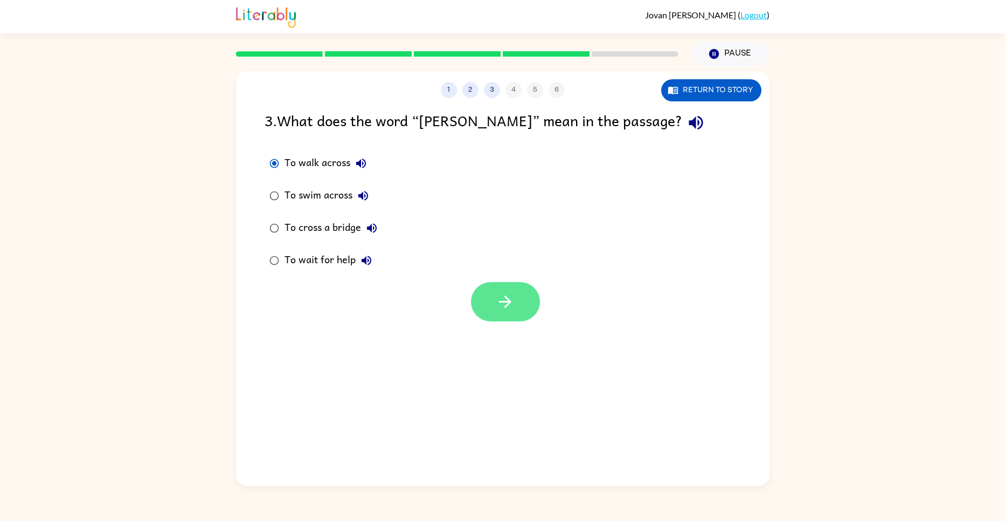
click at [501, 301] on icon "button" at bounding box center [505, 301] width 12 height 12
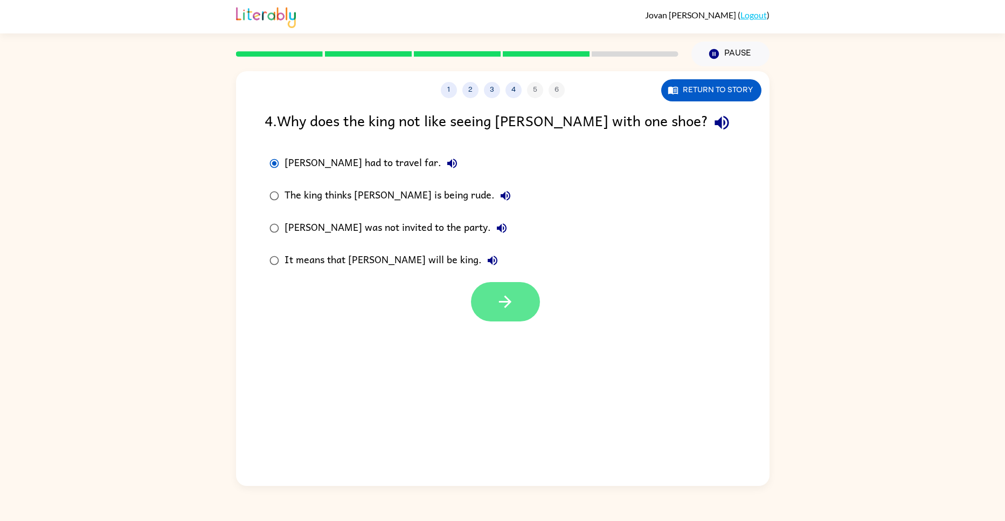
click at [494, 286] on button "button" at bounding box center [505, 301] width 69 height 39
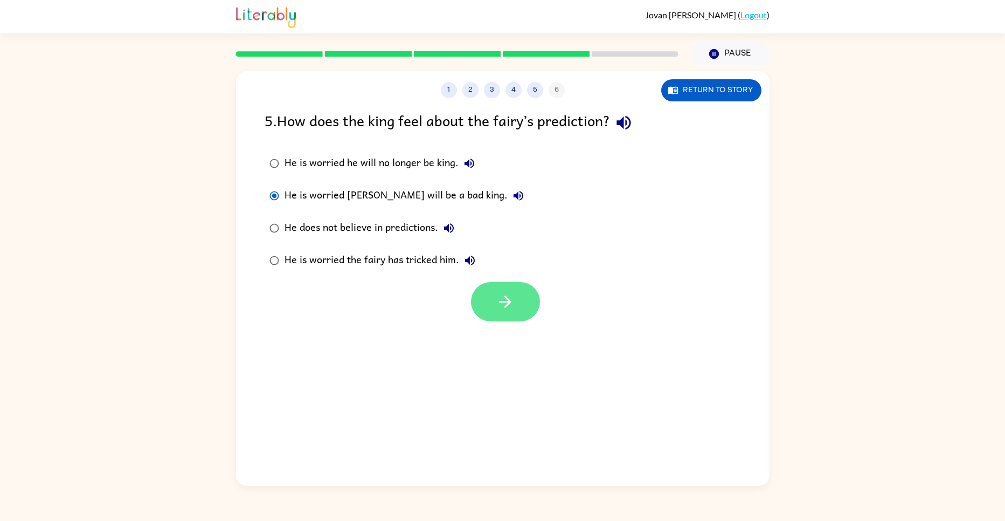
click at [498, 315] on button "button" at bounding box center [505, 301] width 69 height 39
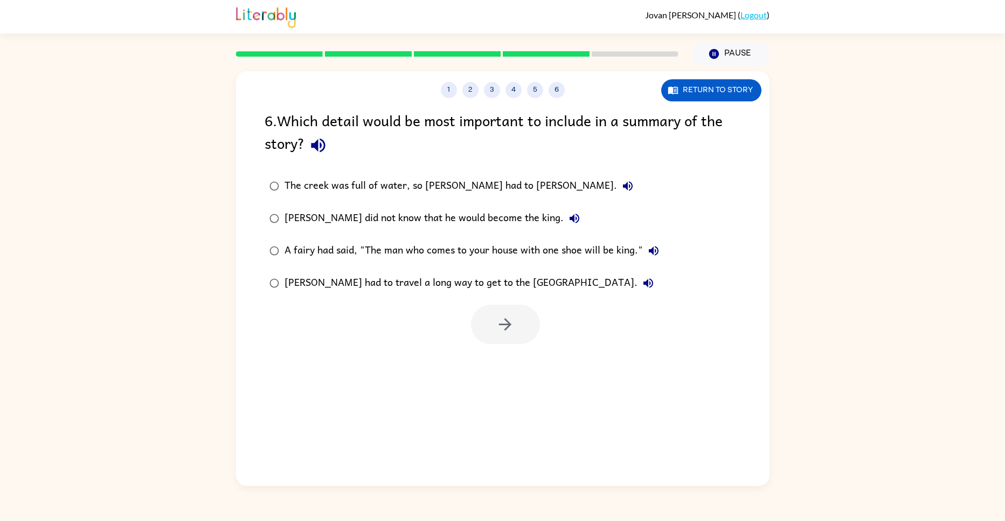
click at [501, 308] on div at bounding box center [505, 323] width 69 height 39
click at [303, 203] on label "Jason did not know that he would become the king." at bounding box center [464, 218] width 411 height 32
click at [528, 331] on button "button" at bounding box center [505, 323] width 69 height 39
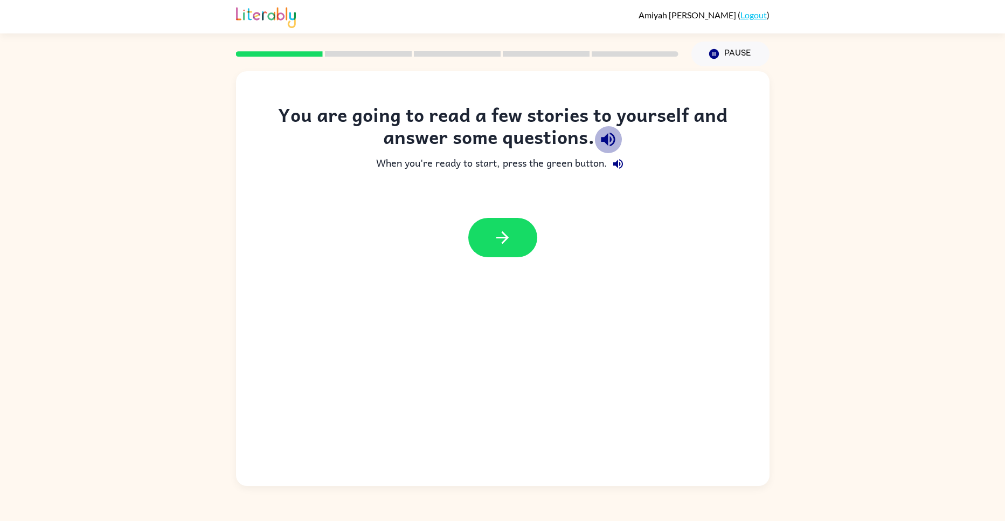
click at [614, 135] on icon "button" at bounding box center [608, 139] width 19 height 19
click at [513, 241] on button "button" at bounding box center [502, 237] width 69 height 39
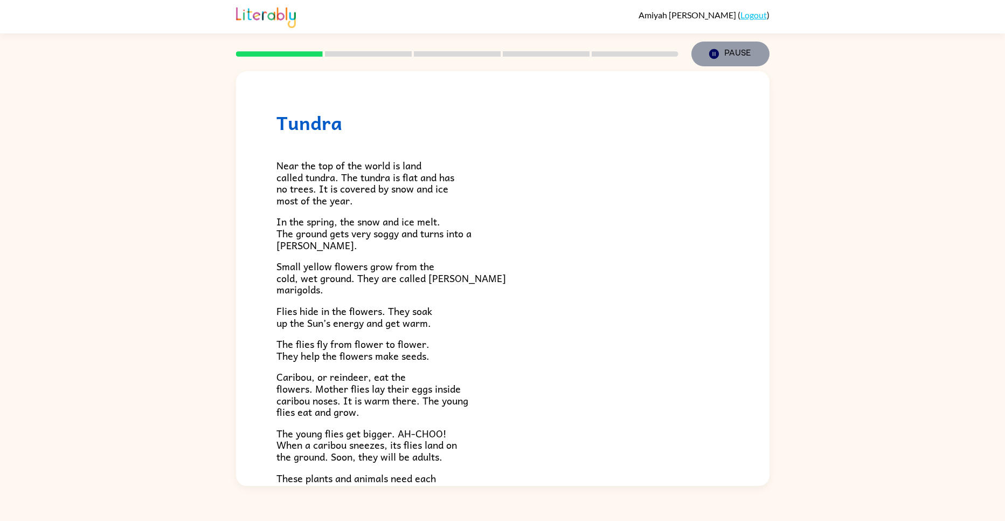
click at [747, 48] on button "Pause Pause" at bounding box center [730, 53] width 78 height 25
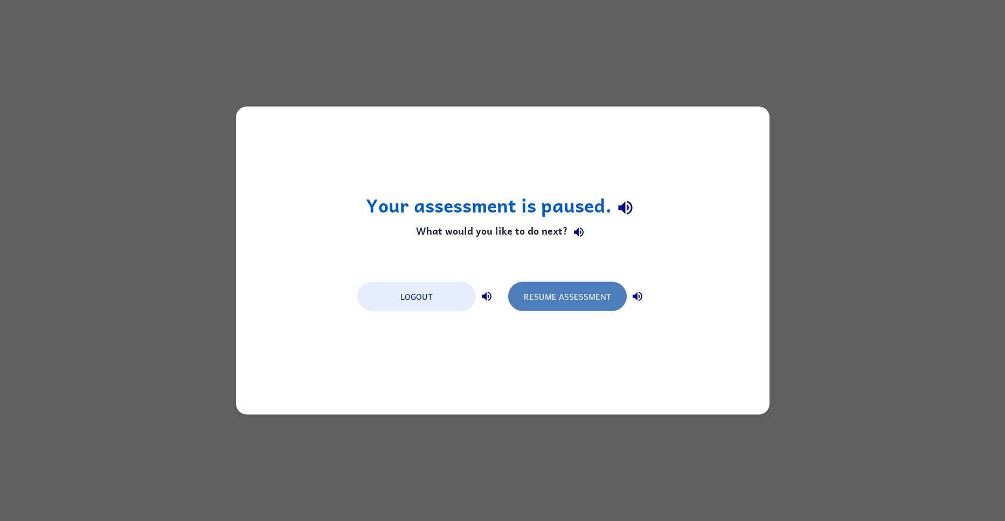
click at [597, 285] on button "Resume Assessment" at bounding box center [567, 296] width 119 height 29
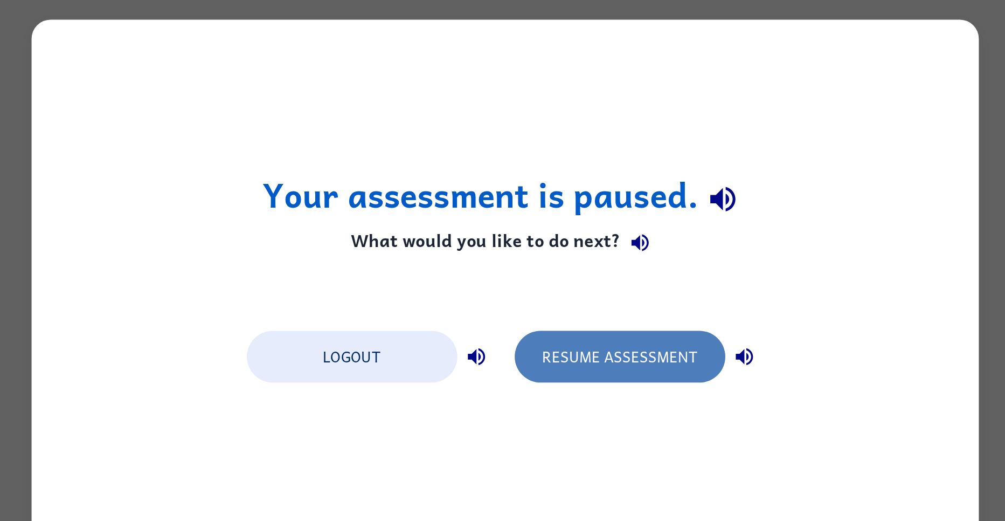
click at [577, 296] on button "Resume Assessment" at bounding box center [567, 296] width 119 height 29
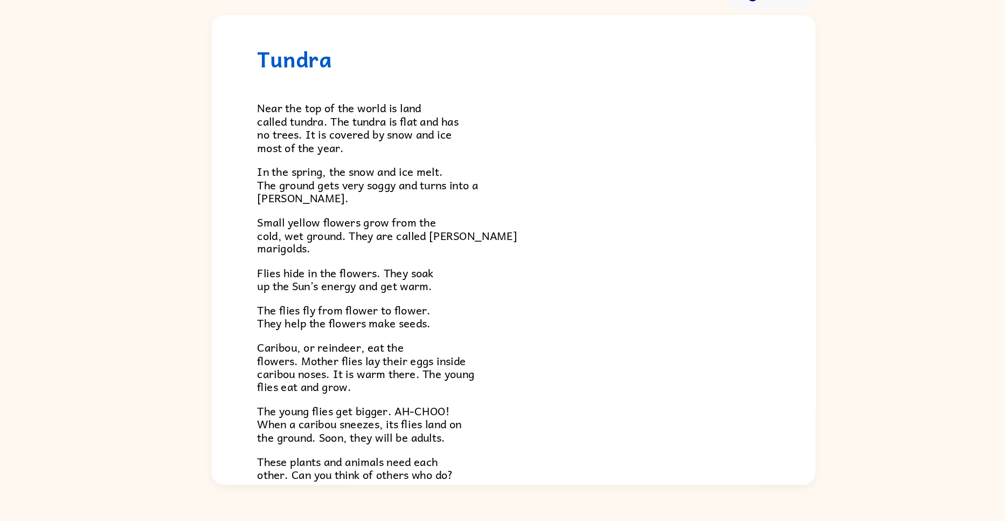
scroll to position [23, 0]
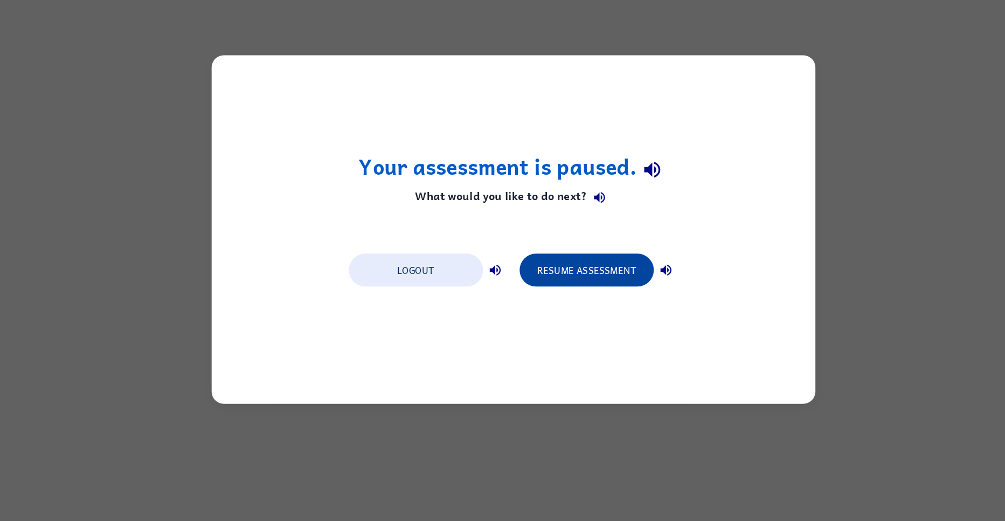
click at [552, 297] on button "Resume Assessment" at bounding box center [567, 296] width 119 height 29
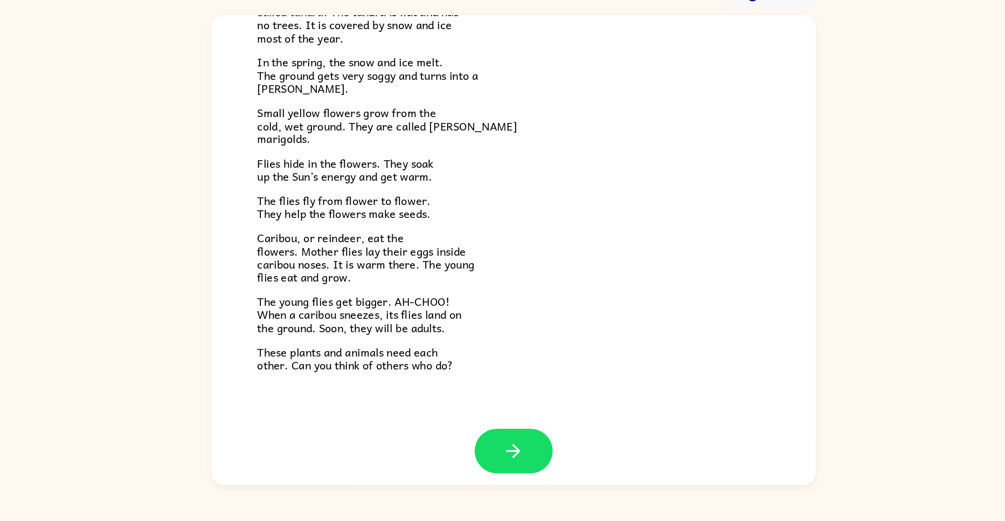
scroll to position [112, 0]
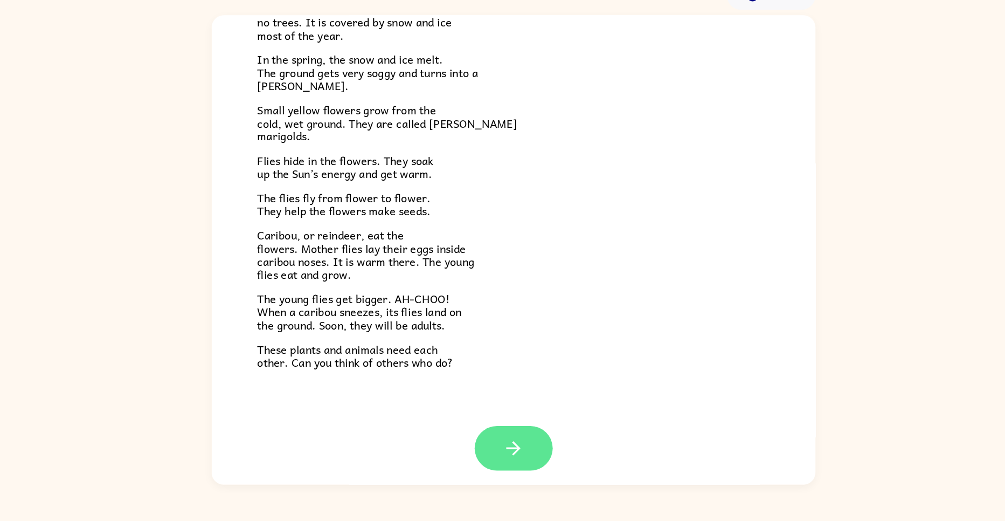
click at [493, 457] on icon "button" at bounding box center [502, 453] width 19 height 19
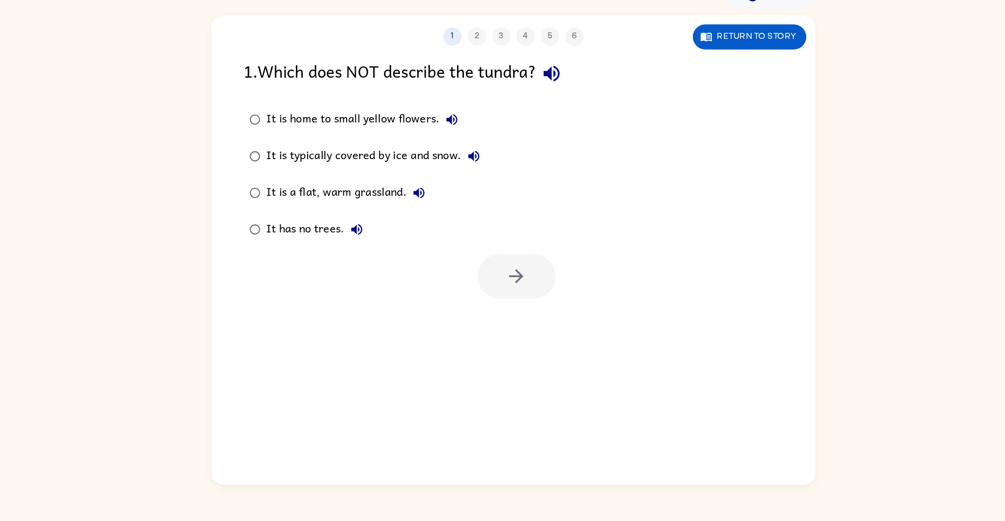
scroll to position [0, 0]
click at [320, 257] on div "It has no trees." at bounding box center [330, 260] width 91 height 22
click at [508, 310] on icon "button" at bounding box center [505, 301] width 19 height 19
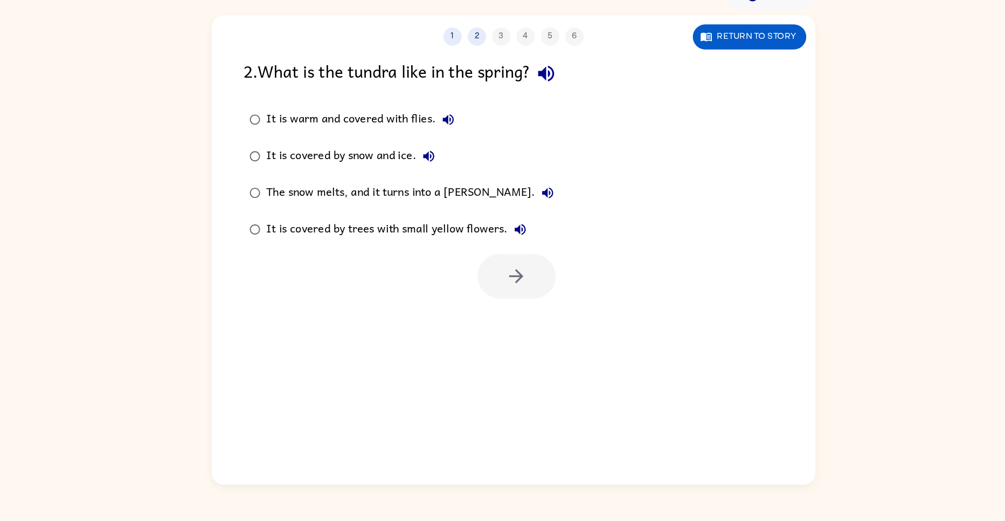
click at [448, 267] on div "It is covered by trees with small yellow flowers." at bounding box center [402, 260] width 235 height 22
click at [494, 321] on button "button" at bounding box center [505, 301] width 69 height 39
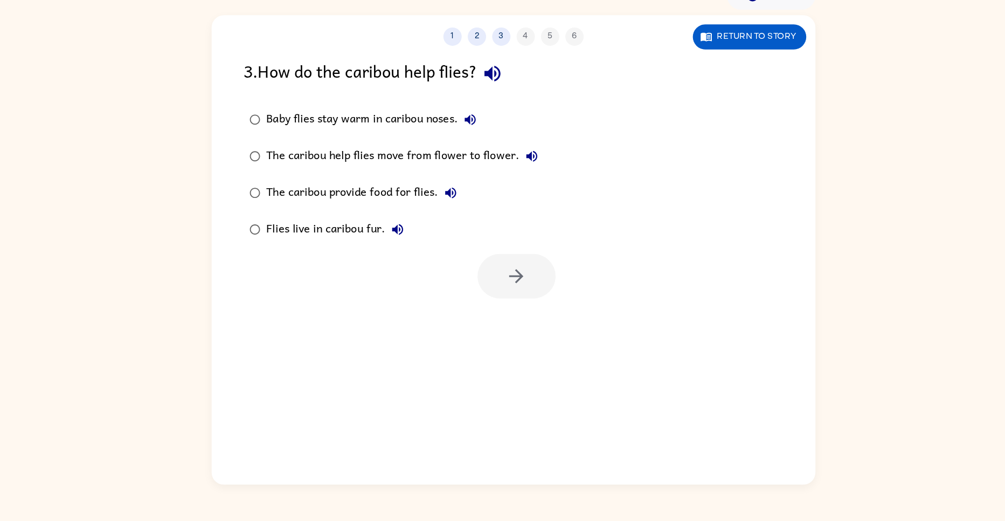
click at [422, 169] on div "Baby flies stay warm in caribou noses." at bounding box center [380, 163] width 191 height 22
click at [511, 309] on icon "button" at bounding box center [505, 301] width 19 height 19
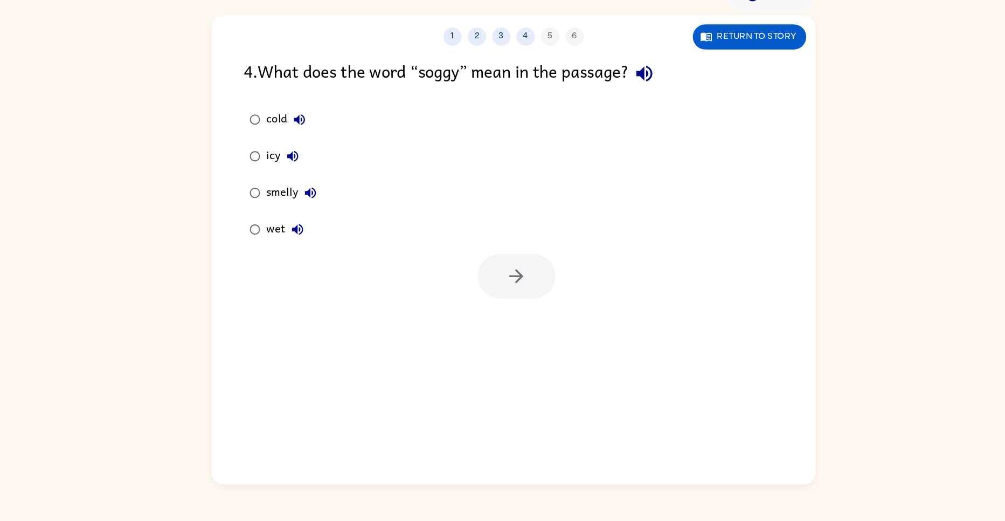
click at [303, 259] on button "wet" at bounding box center [312, 260] width 22 height 22
click at [302, 259] on button "wet" at bounding box center [312, 260] width 22 height 22
click at [501, 313] on button "button" at bounding box center [505, 301] width 69 height 39
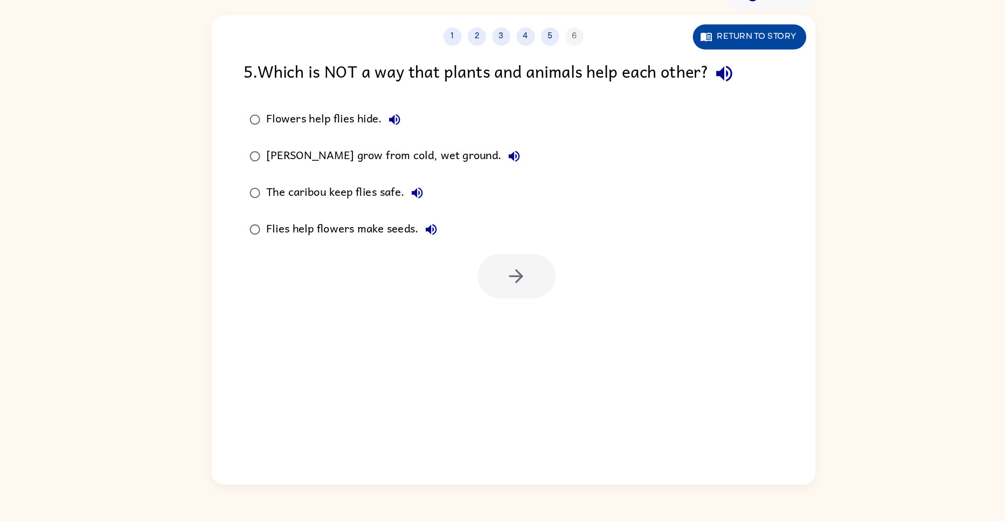
click at [718, 96] on button "Return to story" at bounding box center [711, 90] width 100 height 22
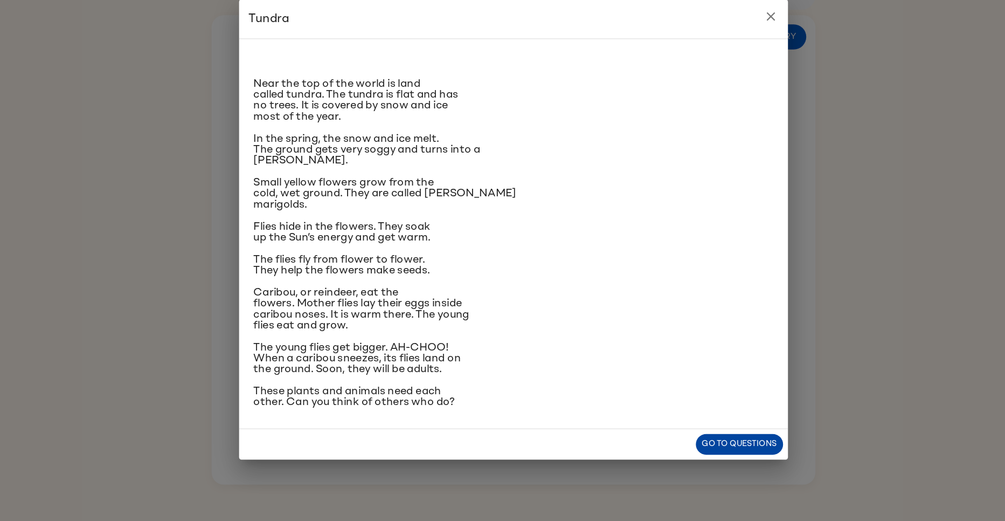
click at [709, 460] on button "Go to questions" at bounding box center [702, 450] width 77 height 19
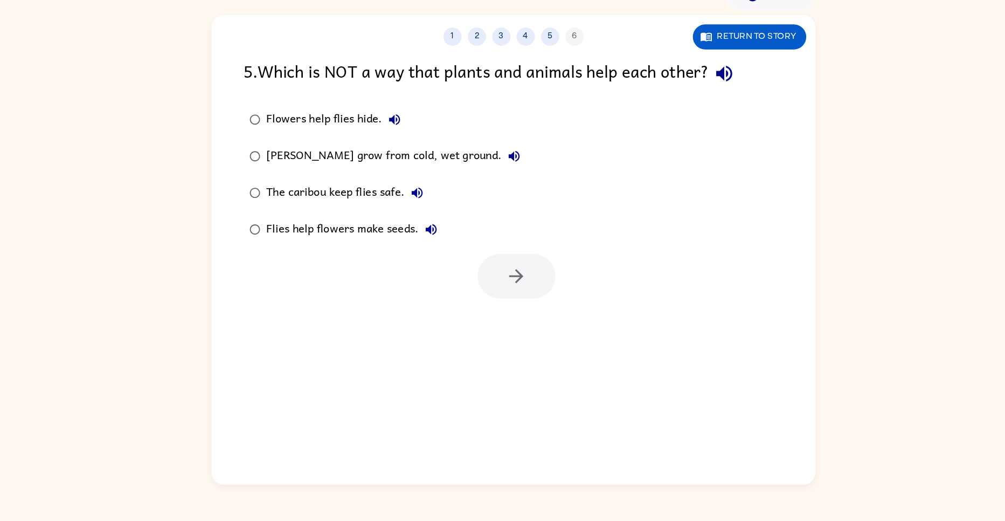
click at [334, 165] on div "Flowers help flies hide." at bounding box center [347, 163] width 124 height 22
click at [327, 263] on div "Flies help flowers make seeds." at bounding box center [363, 260] width 156 height 22
click at [505, 290] on button "button" at bounding box center [505, 301] width 69 height 39
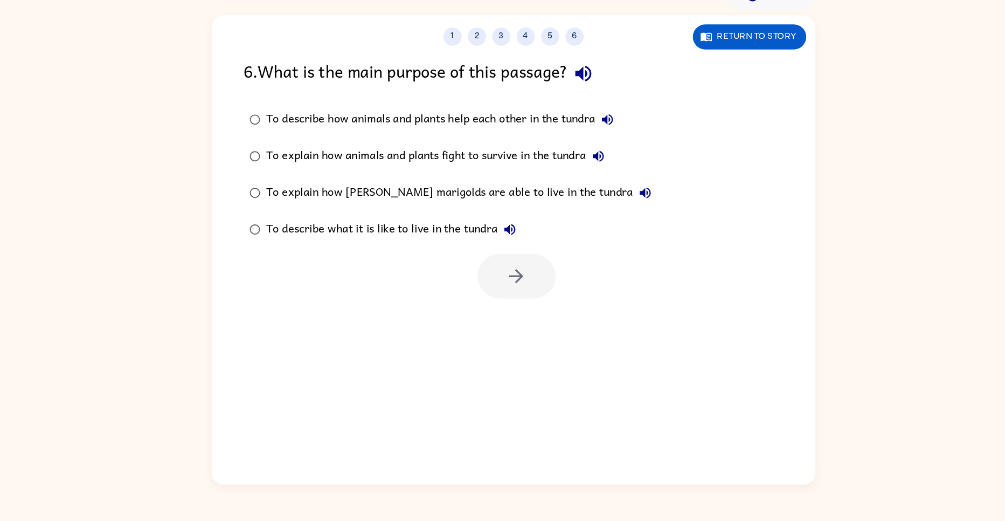
click at [477, 158] on div "To describe how animals and plants help each other in the tundra" at bounding box center [441, 163] width 312 height 22
click at [518, 300] on button "button" at bounding box center [505, 301] width 69 height 39
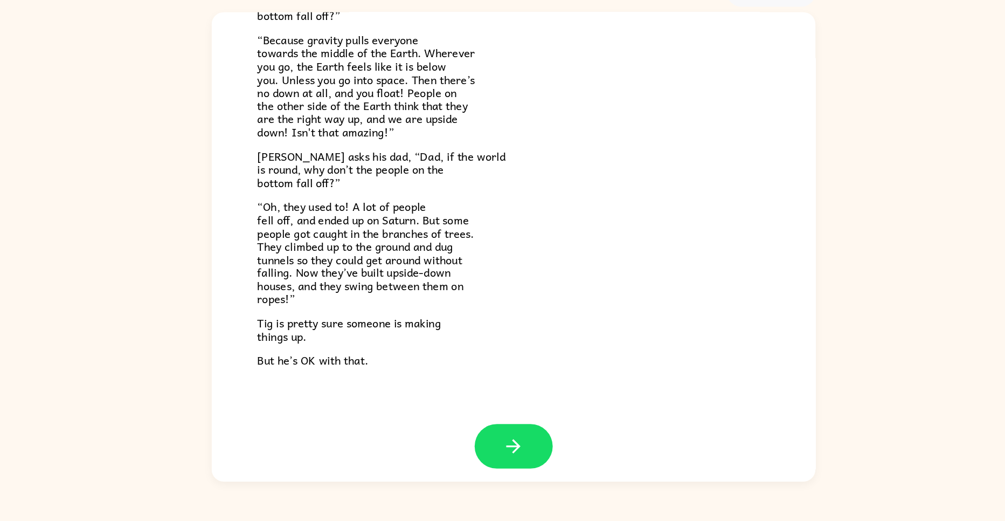
scroll to position [202, 0]
click at [473, 459] on button "button" at bounding box center [502, 453] width 69 height 39
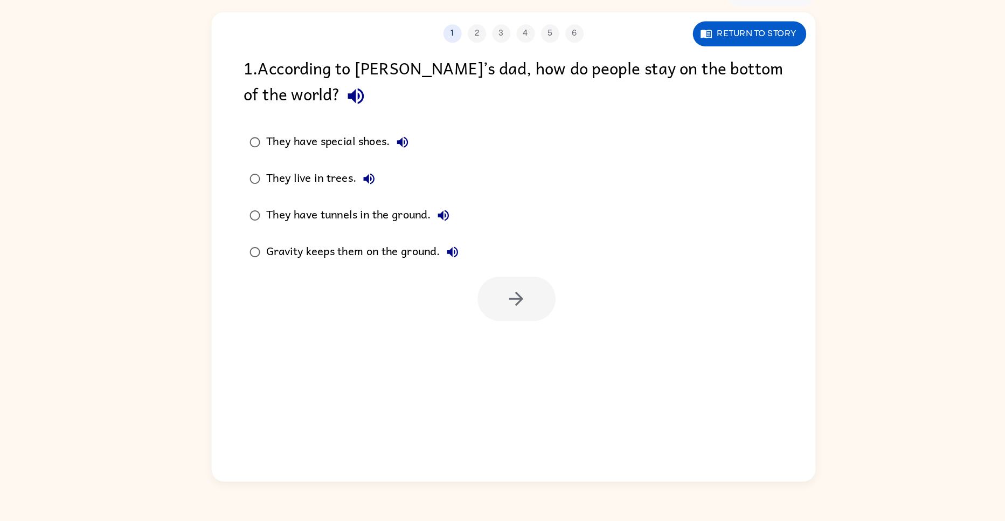
scroll to position [0, 0]
click at [356, 287] on div "Gravity keeps them on the ground." at bounding box center [372, 283] width 175 height 22
click at [519, 336] on button "button" at bounding box center [505, 323] width 69 height 39
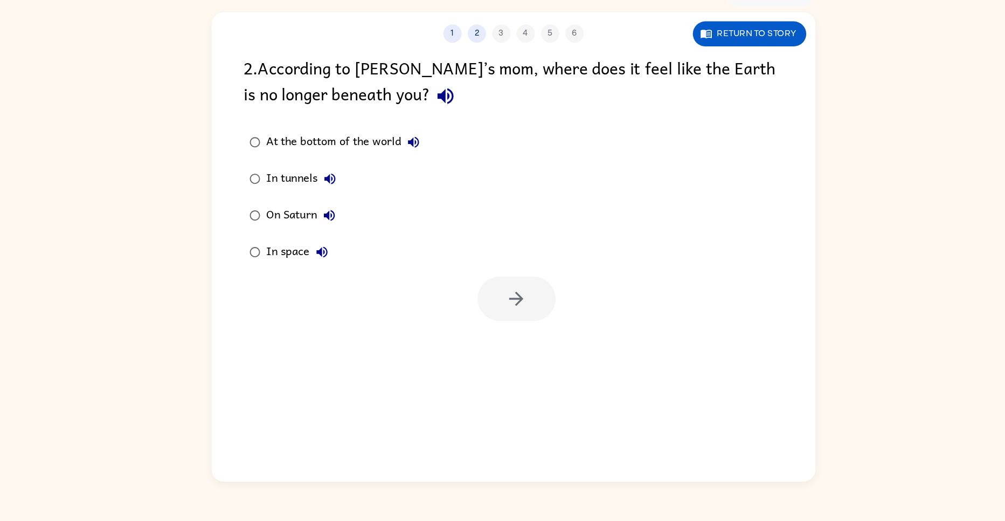
click at [362, 190] on div "At the bottom of the world" at bounding box center [355, 186] width 141 height 22
click at [518, 340] on button "button" at bounding box center [505, 323] width 69 height 39
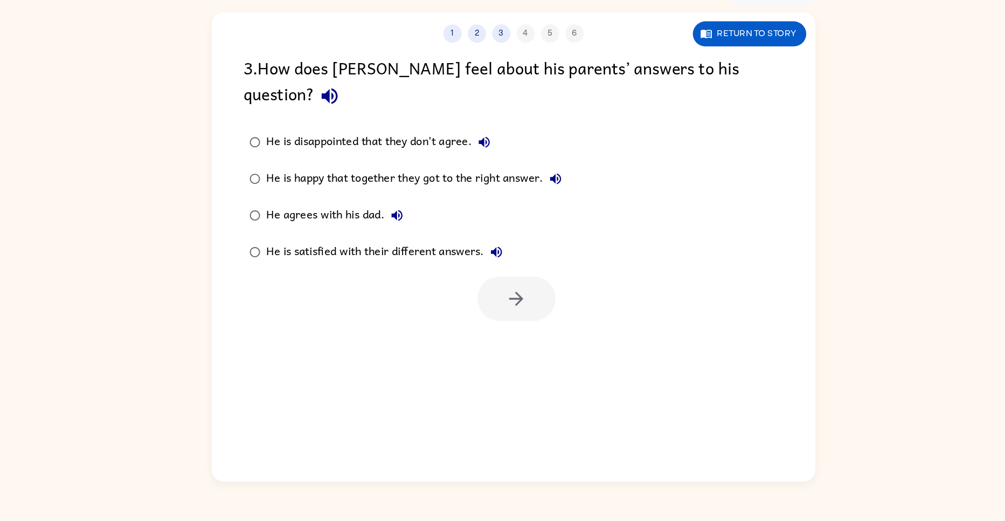
click at [424, 275] on label "He is satisfied with their different answers." at bounding box center [407, 283] width 297 height 32
click at [550, 324] on div "1 2 3 4 5 6 Return to story 3 . How does Tig feel about his parents’ answers to…" at bounding box center [502, 278] width 533 height 414
click at [654, 478] on div "1 2 3 4 5 6 Return to story 3 . How does Tig feel about his parents’ answers to…" at bounding box center [502, 278] width 533 height 414
click at [519, 314] on button "button" at bounding box center [505, 323] width 69 height 39
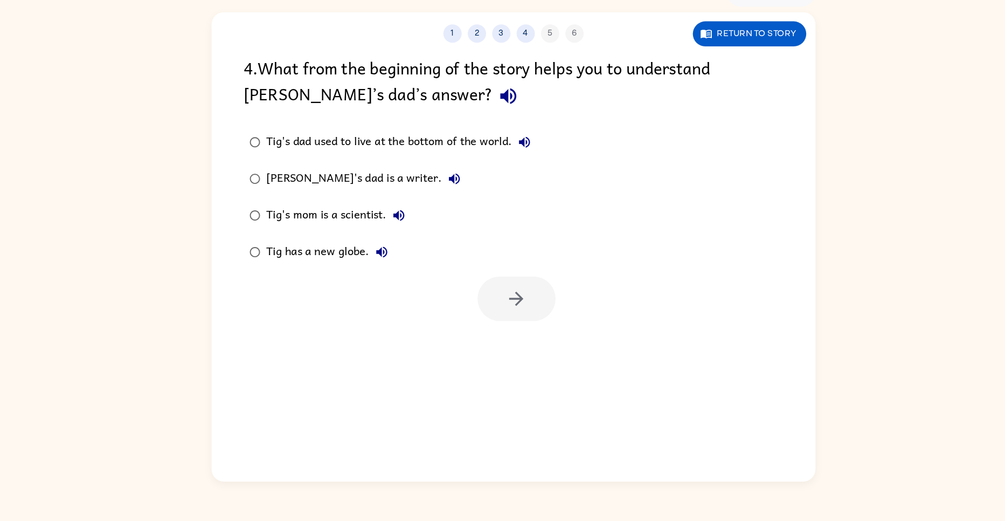
click at [343, 220] on div "Tig's dad is a writer." at bounding box center [373, 218] width 177 height 22
click at [517, 332] on button "button" at bounding box center [505, 323] width 69 height 39
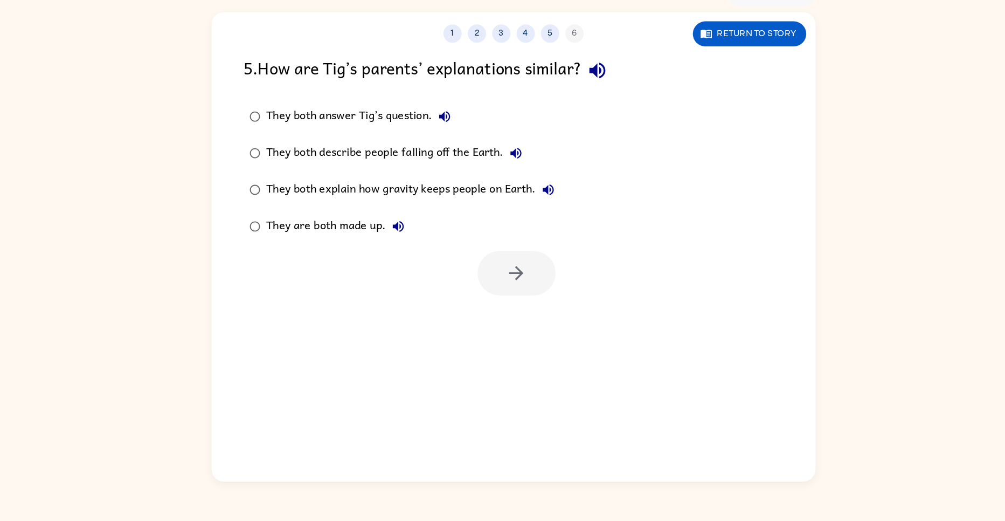
click at [386, 170] on div "They both answer Tig’s question." at bounding box center [369, 163] width 168 height 22
click at [528, 307] on button "button" at bounding box center [505, 301] width 69 height 39
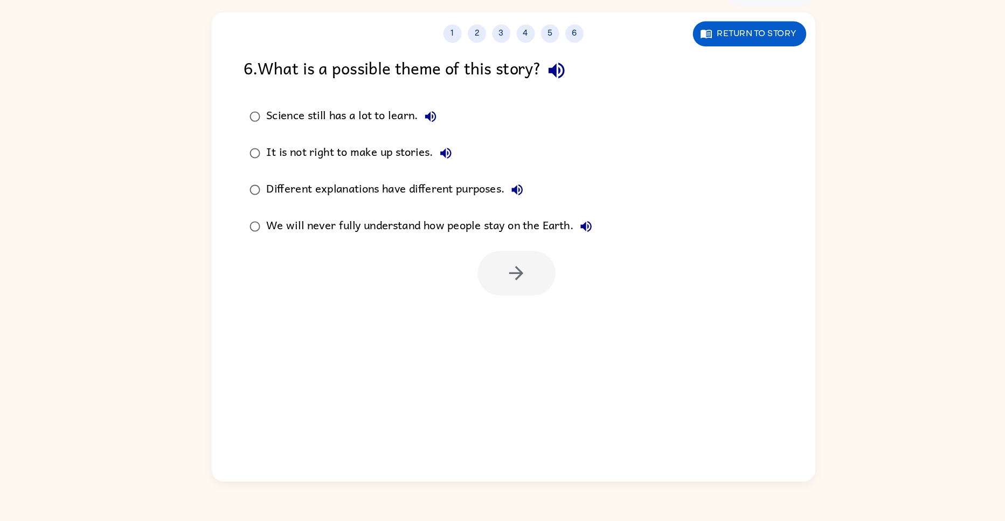
click at [427, 259] on div "We will never fully understand how people stay on the Earth." at bounding box center [431, 260] width 293 height 22
click at [522, 316] on button "button" at bounding box center [505, 301] width 69 height 39
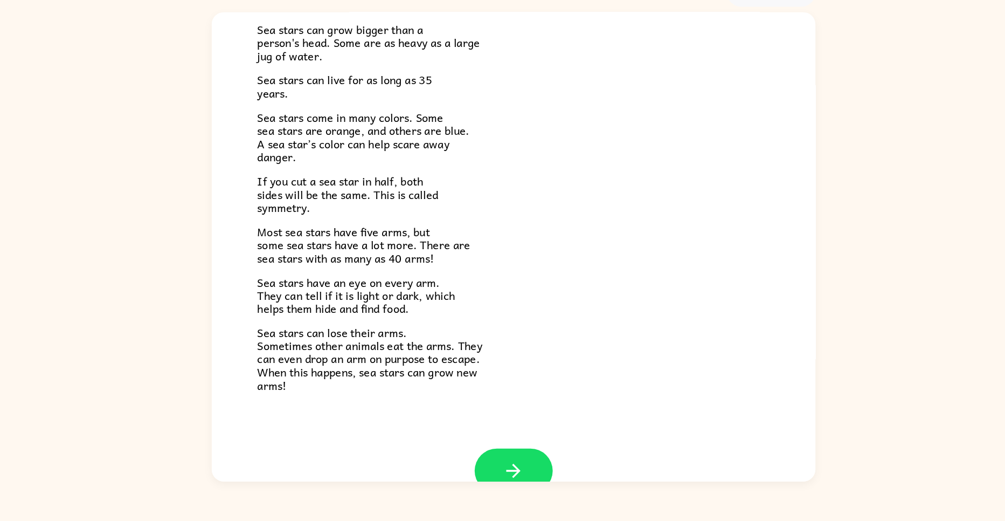
scroll to position [185, 0]
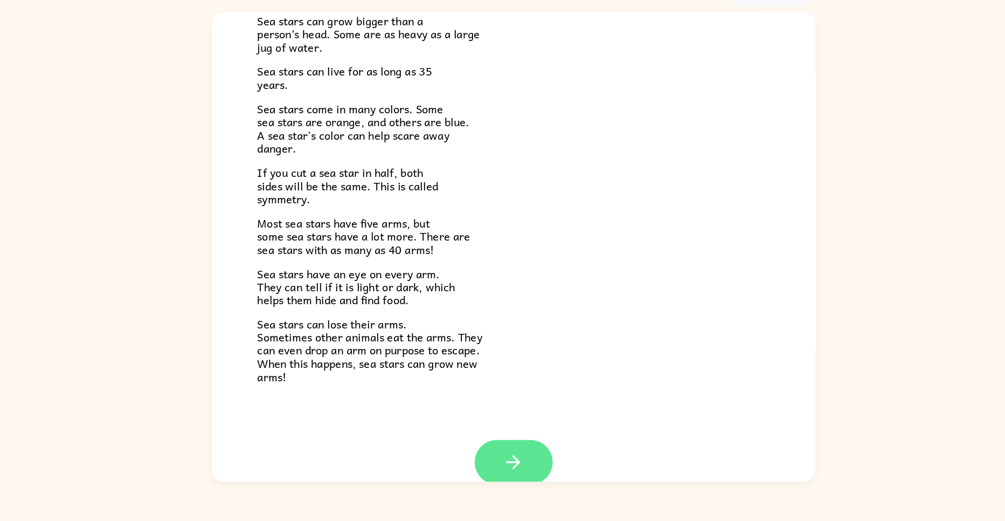
click at [521, 456] on button "button" at bounding box center [502, 468] width 69 height 39
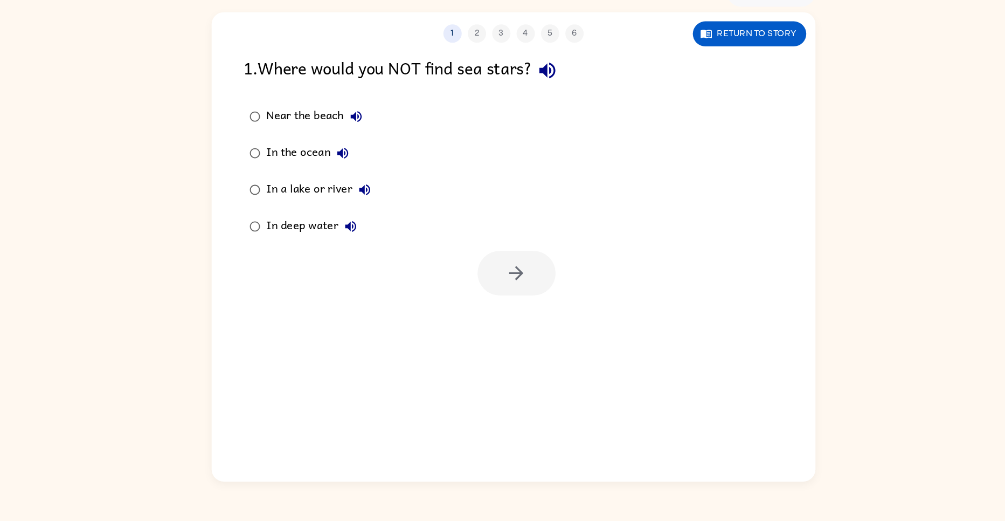
click at [317, 233] on div "In a lake or river" at bounding box center [334, 228] width 98 height 22
click at [501, 315] on button "button" at bounding box center [505, 301] width 69 height 39
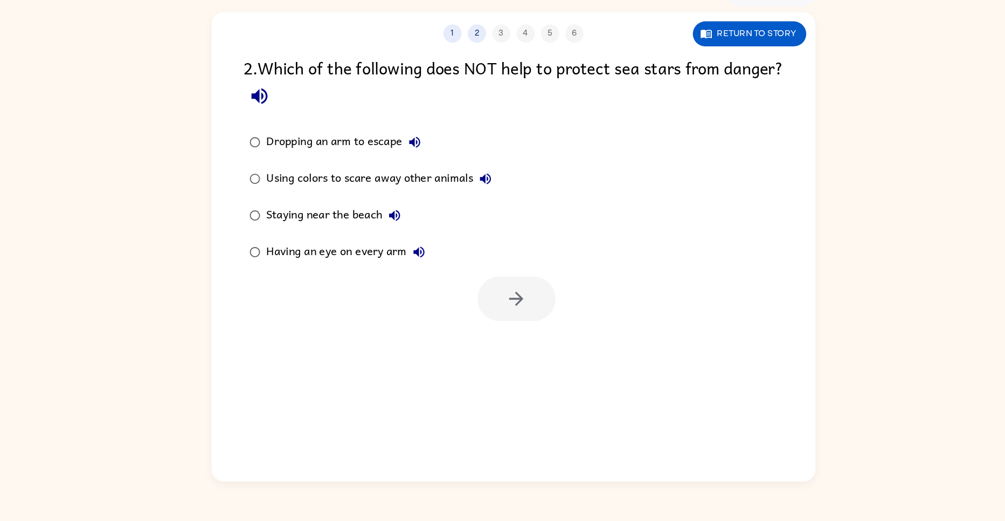
click at [288, 148] on icon "button" at bounding box center [278, 145] width 19 height 19
click at [346, 257] on div "Staying near the beach" at bounding box center [347, 251] width 124 height 22
click at [500, 335] on button "button" at bounding box center [505, 323] width 69 height 39
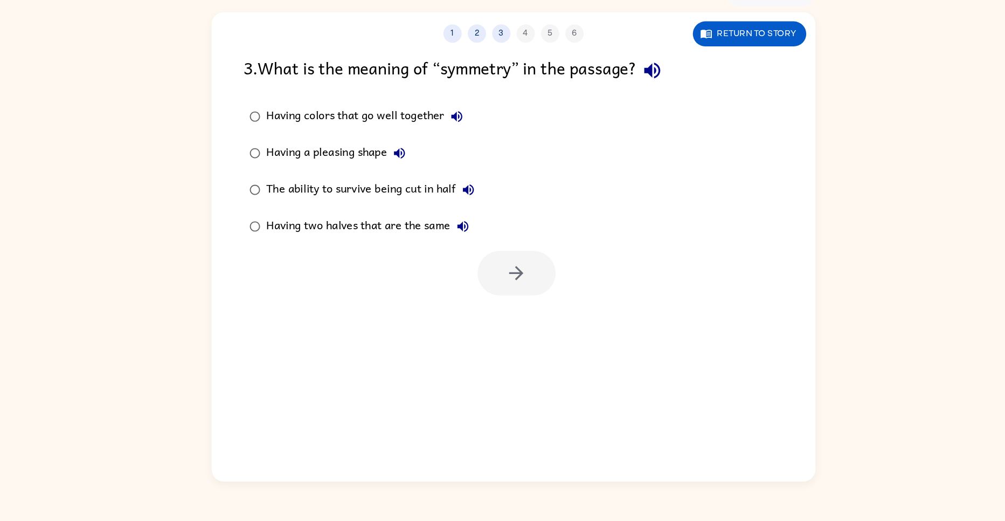
click at [422, 260] on div "Having two halves that are the same" at bounding box center [377, 260] width 184 height 22
click at [523, 306] on button "button" at bounding box center [505, 301] width 69 height 39
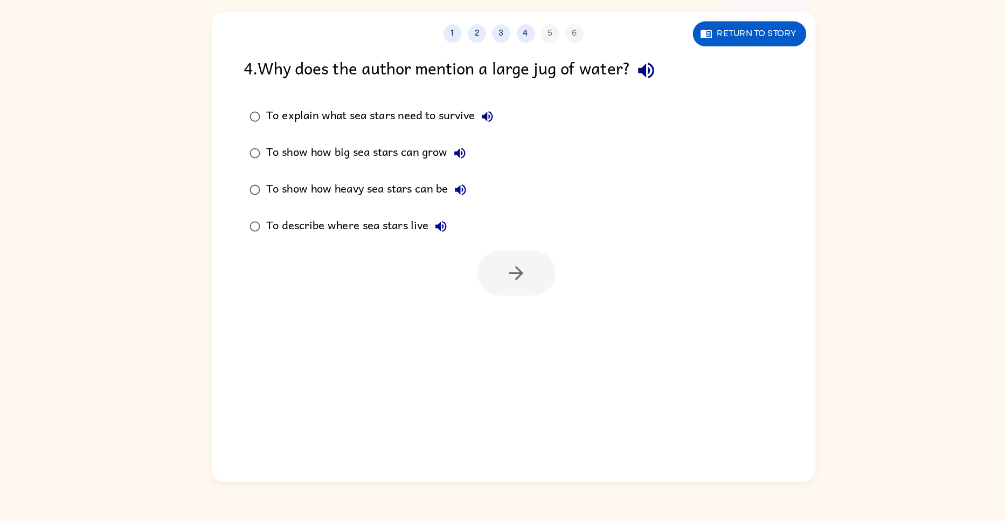
click at [615, 128] on icon "button" at bounding box center [620, 122] width 19 height 19
click at [388, 164] on div "To explain what sea stars need to survive" at bounding box center [388, 163] width 206 height 22
click at [510, 304] on icon "button" at bounding box center [505, 301] width 19 height 19
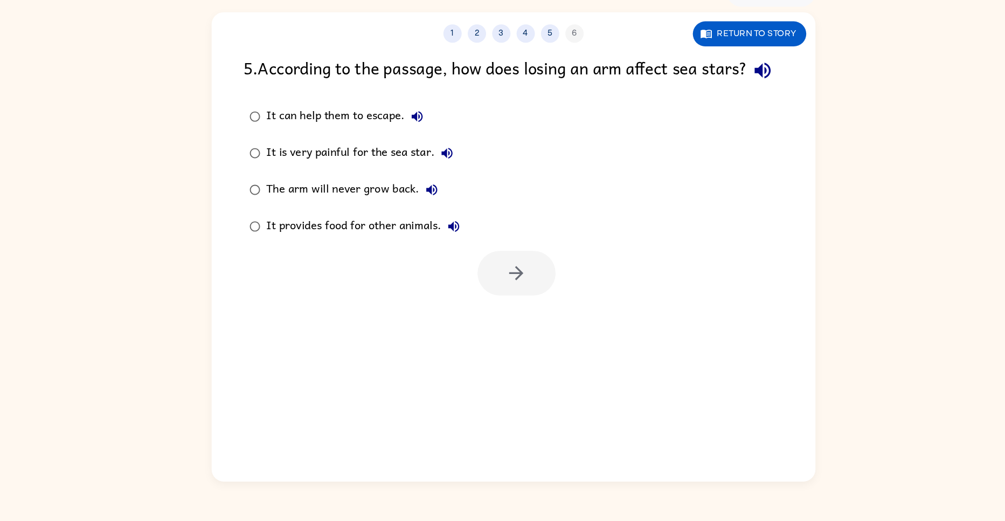
click at [587, 193] on div "It can help them to escape. It is very painful for the sea star. The arm will n…" at bounding box center [517, 211] width 505 height 129
click at [373, 174] on div "It can help them to escape." at bounding box center [357, 163] width 144 height 22
click at [510, 311] on icon "button" at bounding box center [505, 301] width 19 height 19
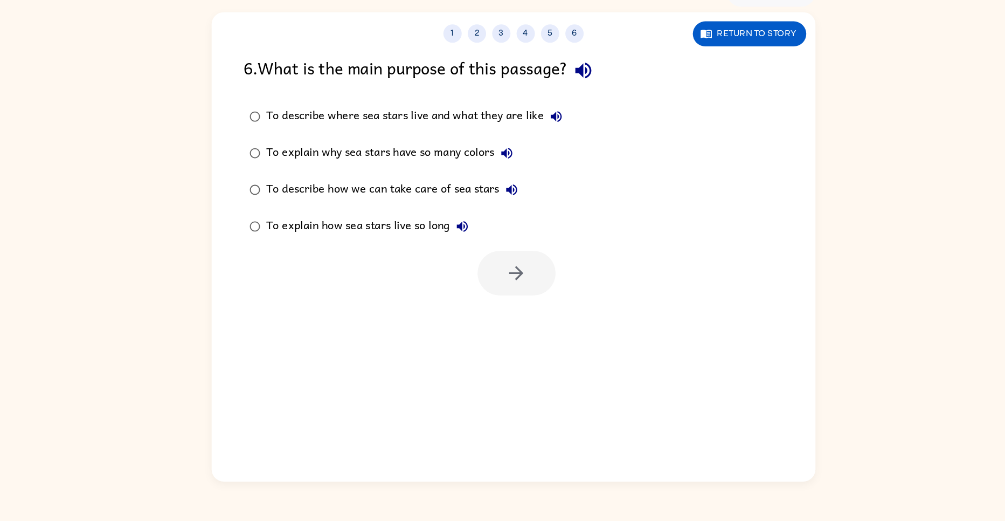
click at [480, 168] on div "To describe where sea stars live and what they are like" at bounding box center [418, 163] width 267 height 22
click at [533, 308] on button "button" at bounding box center [505, 301] width 69 height 39
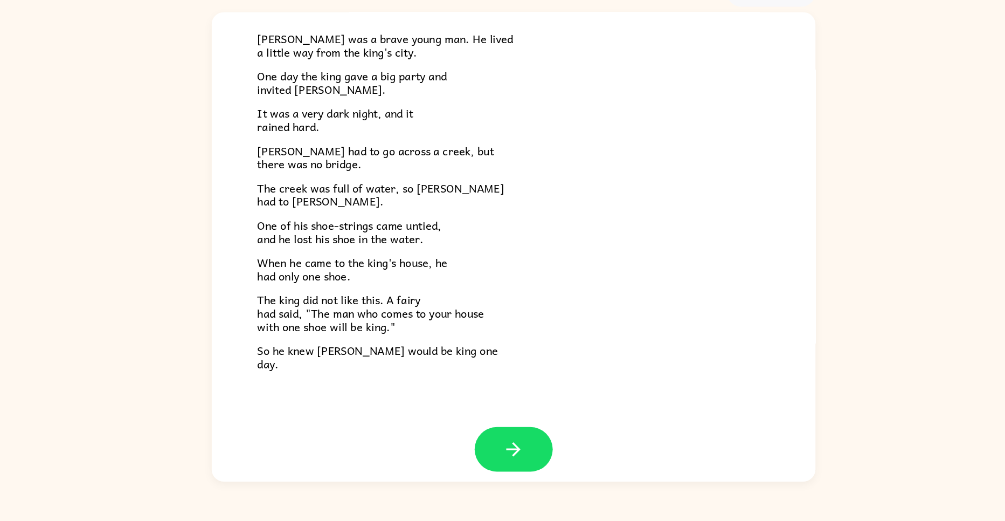
scroll to position [78, 0]
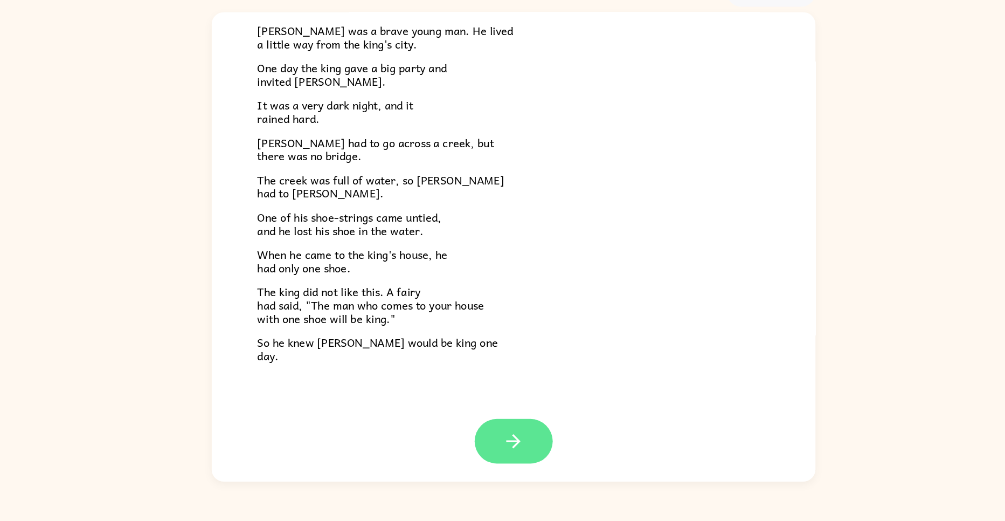
click at [508, 449] on button "button" at bounding box center [502, 449] width 69 height 39
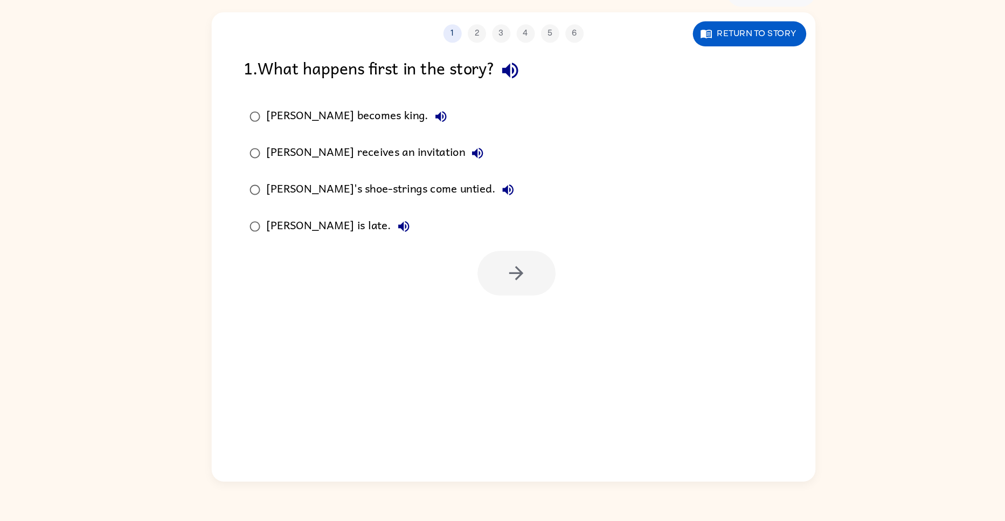
scroll to position [0, 0]
click at [371, 199] on div "Jason receives an invitation" at bounding box center [383, 196] width 197 height 22
click at [526, 307] on button "button" at bounding box center [505, 301] width 69 height 39
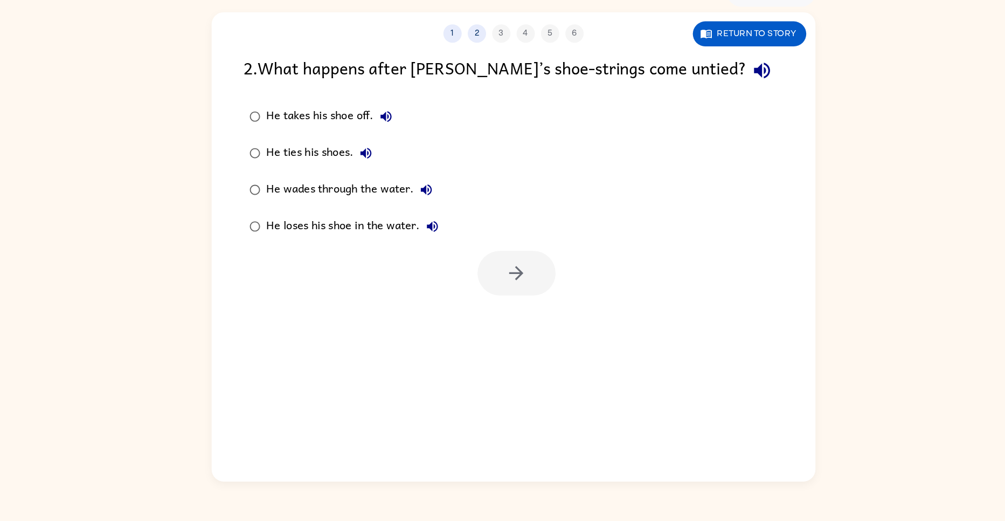
click at [356, 267] on div "He loses his shoe in the water." at bounding box center [363, 260] width 157 height 22
click at [494, 308] on button "button" at bounding box center [505, 301] width 69 height 39
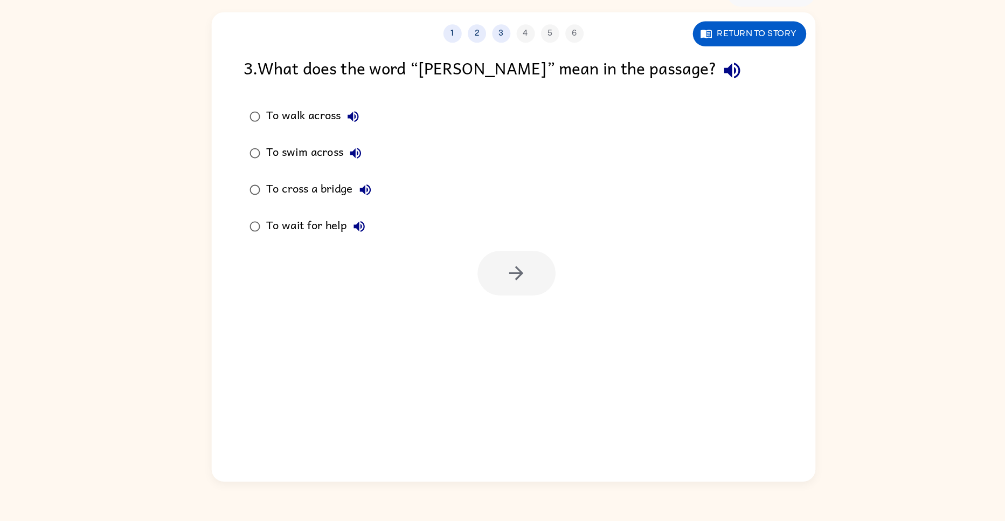
click at [317, 267] on div "To wait for help" at bounding box center [331, 260] width 93 height 22
click at [505, 305] on icon "button" at bounding box center [505, 301] width 19 height 19
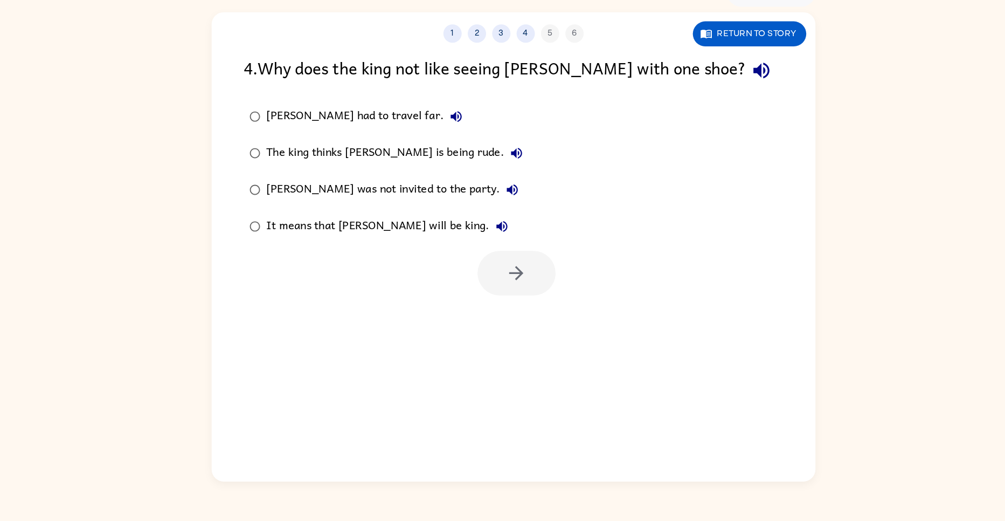
click at [389, 270] on div "It means that Jason will be king." at bounding box center [394, 260] width 219 height 22
click at [532, 304] on button "button" at bounding box center [505, 301] width 69 height 39
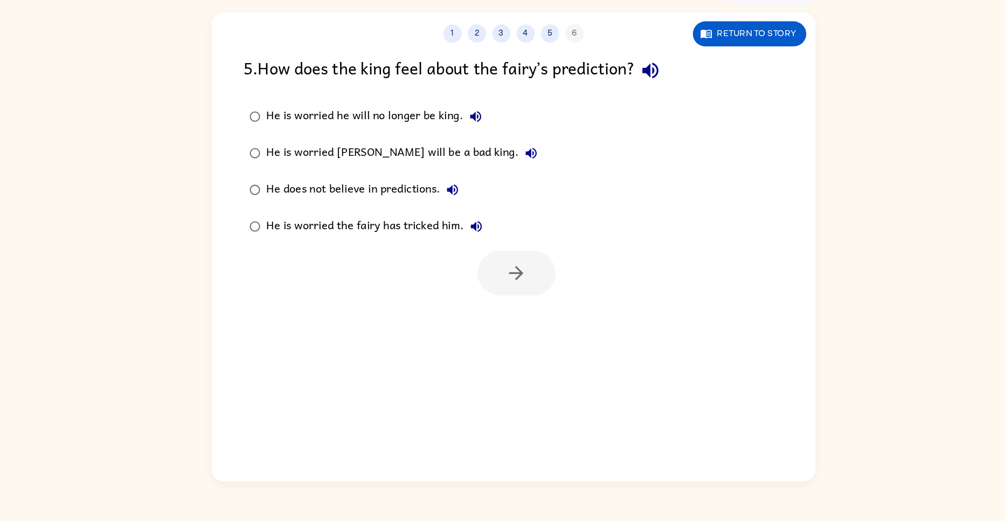
click at [428, 267] on div "He is worried the fairy has tricked him." at bounding box center [383, 260] width 196 height 22
click at [539, 311] on div at bounding box center [505, 301] width 69 height 39
click at [502, 331] on div "1 2 3 4 5 6 Return to story 5 . How does the king feel about the fairy’s predic…" at bounding box center [502, 278] width 533 height 414
click at [519, 297] on button "button" at bounding box center [505, 301] width 69 height 39
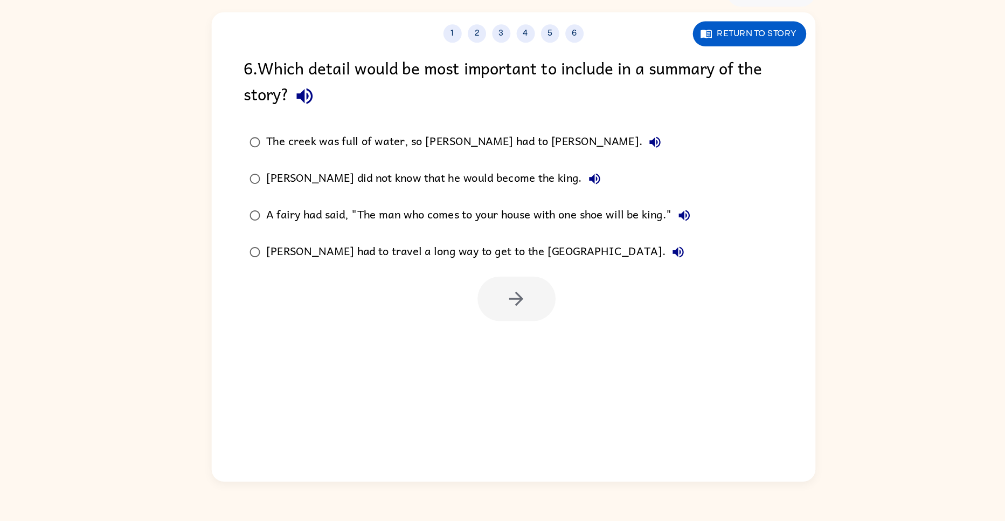
click at [326, 151] on icon "button" at bounding box center [318, 145] width 19 height 19
click at [447, 287] on div "Jason had to travel a long way to get to the king’s city." at bounding box center [472, 283] width 374 height 22
click at [526, 337] on button "button" at bounding box center [505, 323] width 69 height 39
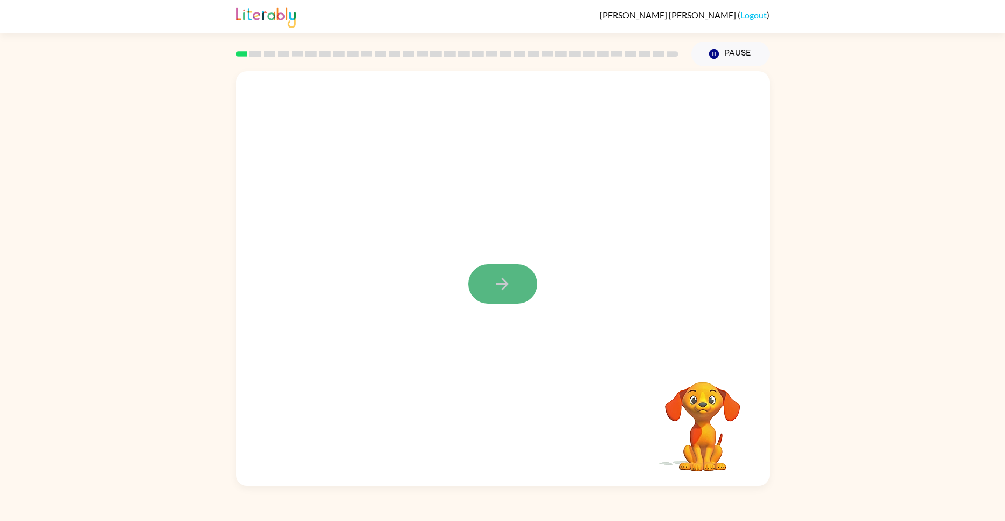
click at [515, 289] on button "button" at bounding box center [502, 283] width 69 height 39
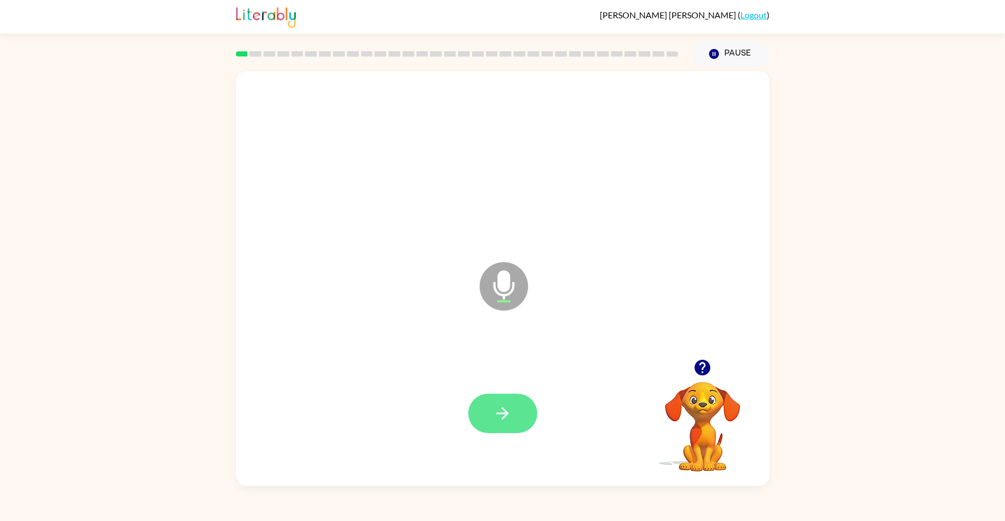
click at [501, 417] on icon "button" at bounding box center [502, 413] width 19 height 19
click at [513, 415] on button "button" at bounding box center [502, 412] width 69 height 39
click at [507, 408] on icon "button" at bounding box center [502, 413] width 19 height 19
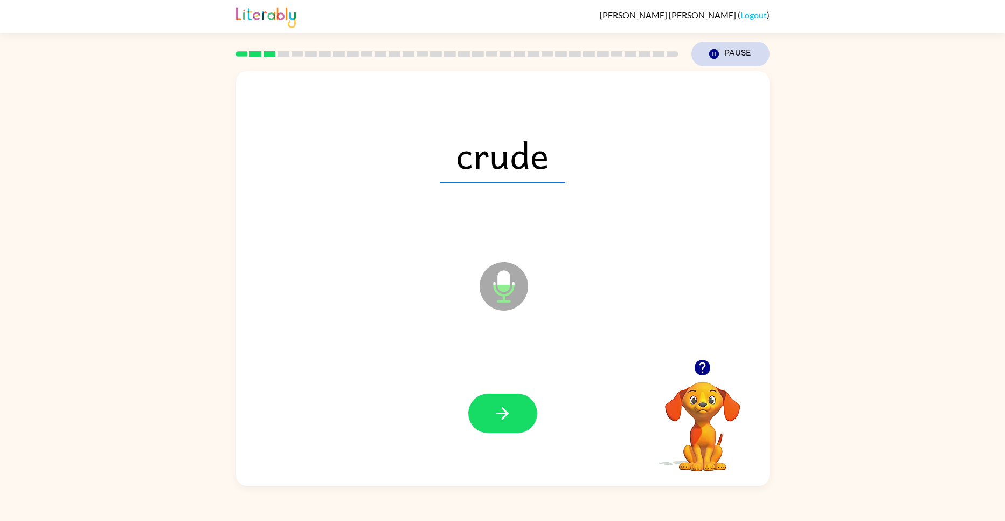
click at [728, 53] on button "Pause Pause" at bounding box center [730, 53] width 78 height 25
